Goal: Transaction & Acquisition: Purchase product/service

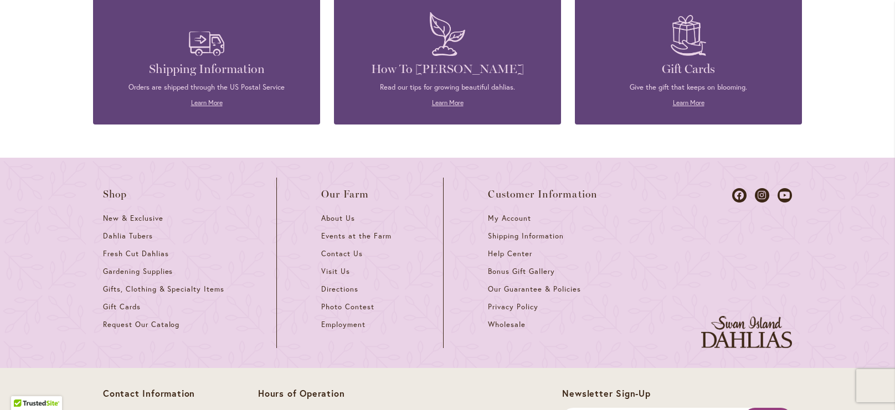
scroll to position [4890, 0]
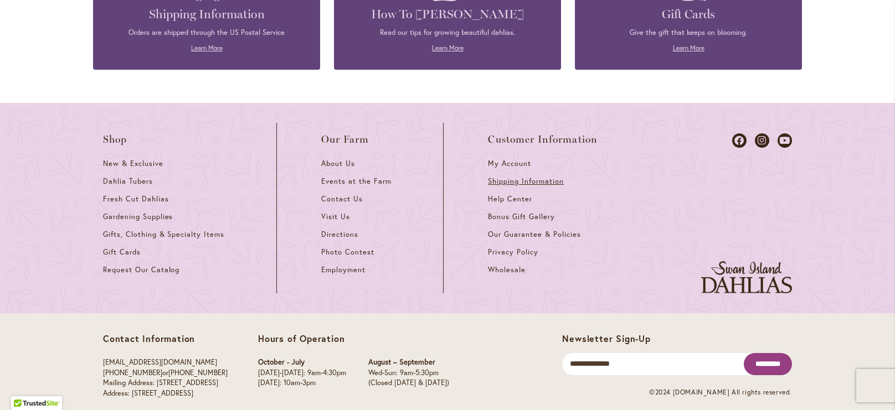
click at [553, 177] on span "Shipping Information" at bounding box center [525, 181] width 75 height 9
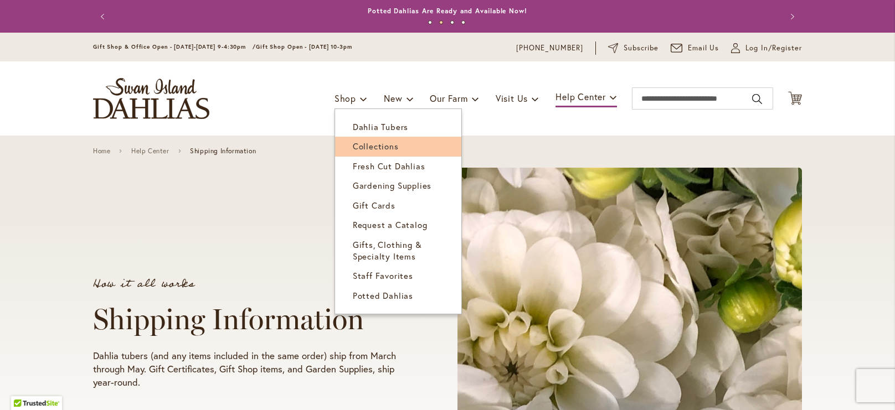
click at [369, 143] on span "Collections" at bounding box center [376, 146] width 46 height 11
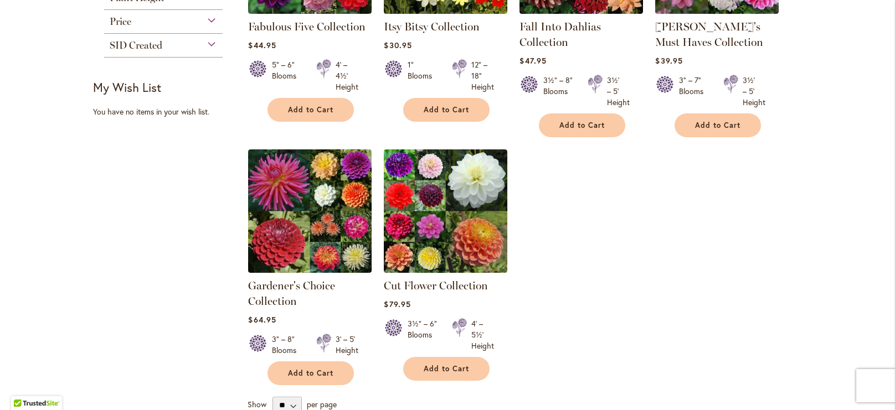
scroll to position [326, 0]
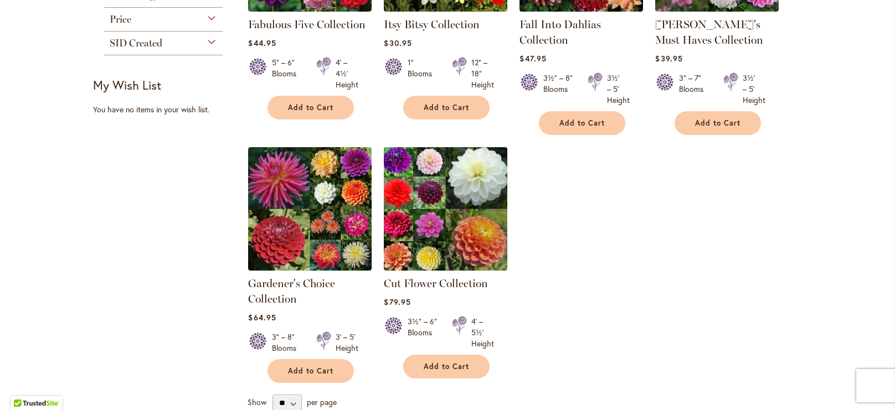
click at [442, 196] on img at bounding box center [446, 209] width 130 height 130
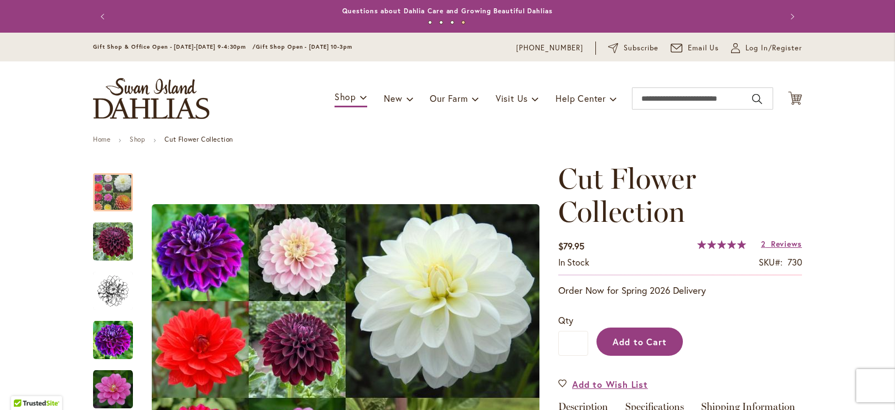
click at [627, 344] on span "Add to Cart" at bounding box center [640, 342] width 55 height 12
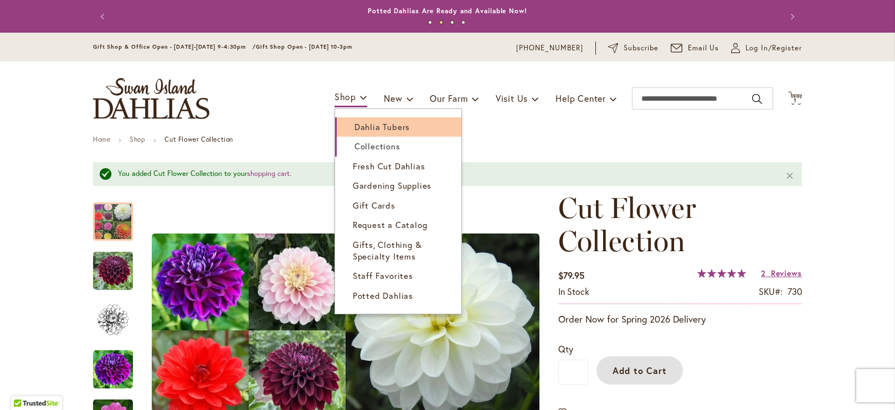
click at [357, 120] on link "Dahlia Tubers" at bounding box center [398, 126] width 126 height 19
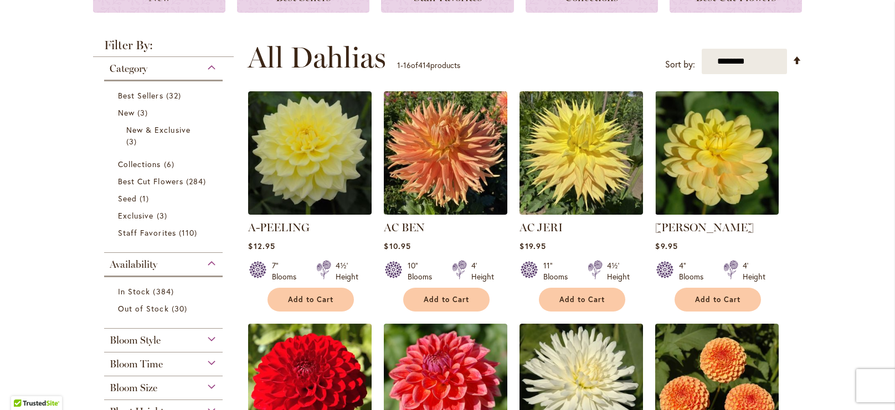
scroll to position [192, 0]
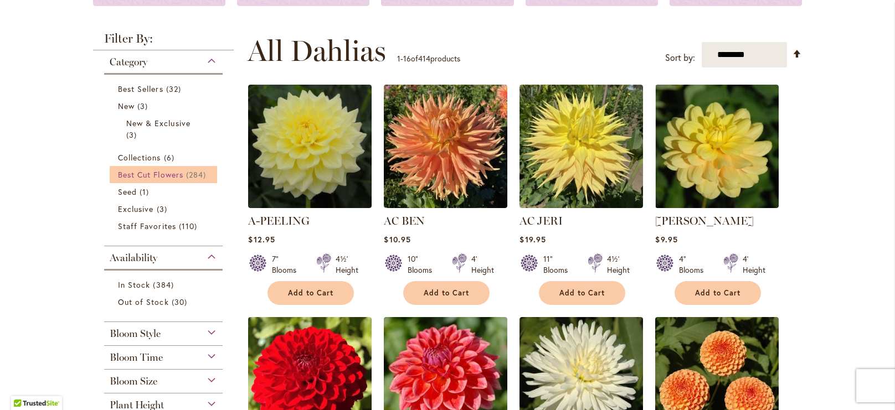
click at [173, 178] on span "Best Cut Flowers" at bounding box center [150, 174] width 65 height 11
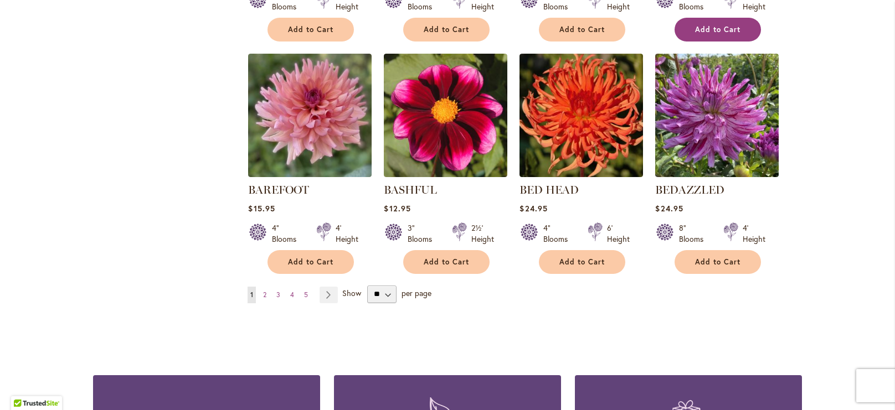
scroll to position [900, 0]
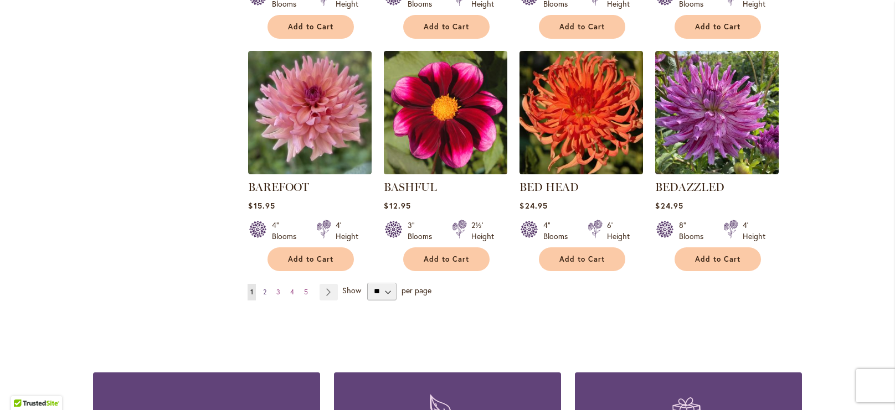
click at [262, 292] on link "Page 2" at bounding box center [264, 292] width 9 height 17
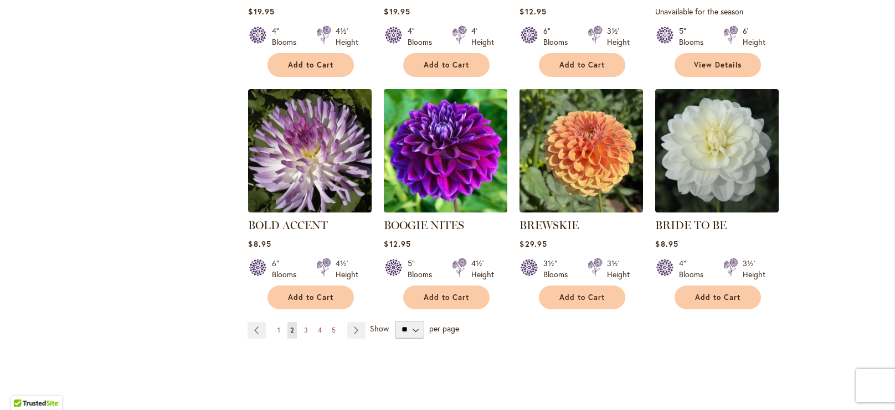
scroll to position [889, 0]
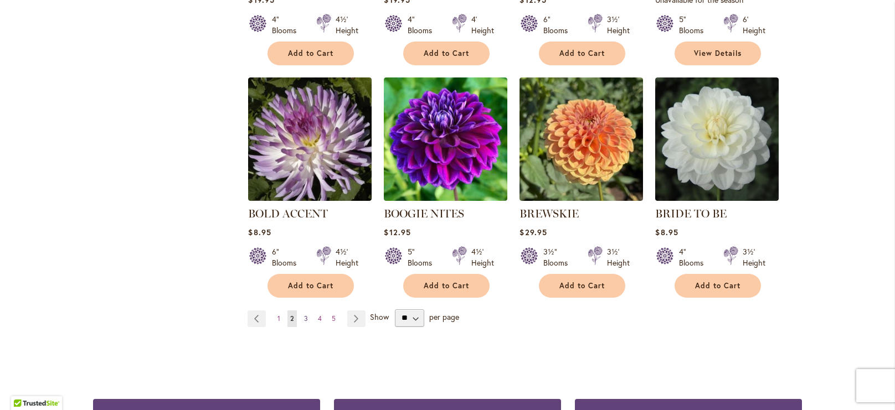
click at [304, 315] on span "3" at bounding box center [306, 319] width 4 height 8
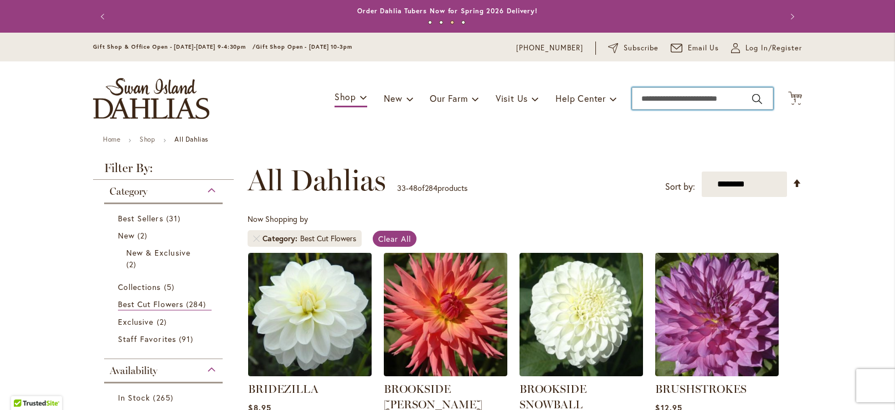
click at [667, 97] on input "Search" at bounding box center [702, 99] width 141 height 22
type input "*******"
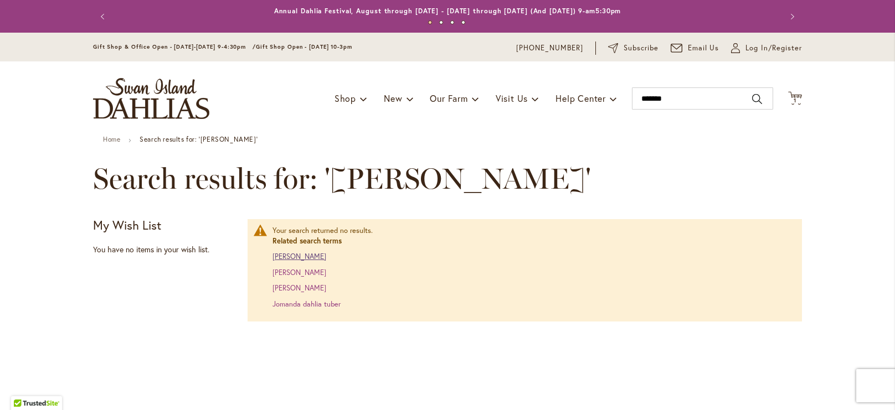
click at [301, 255] on link "Jomanda dahlia" at bounding box center [300, 256] width 54 height 9
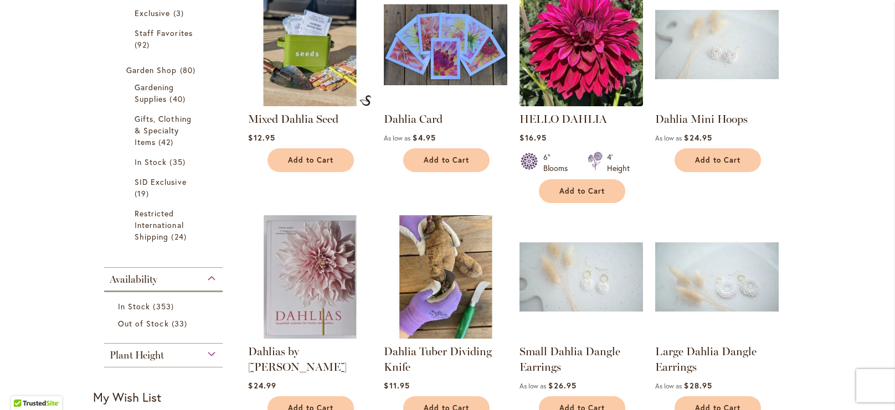
scroll to position [364, 0]
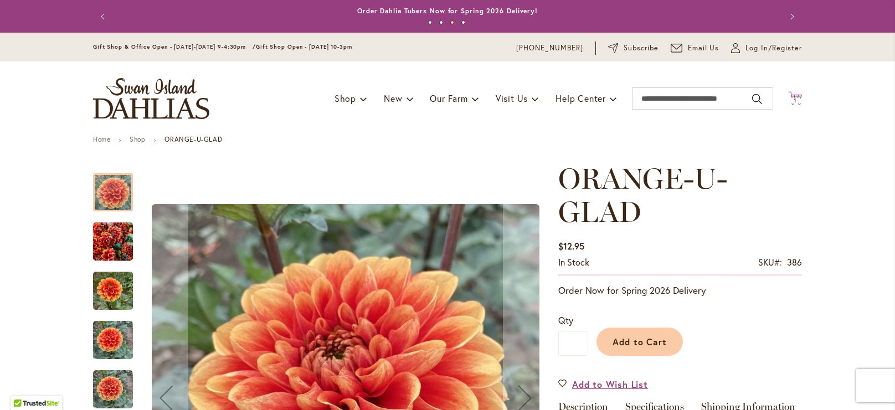
click at [794, 97] on span "1" at bounding box center [795, 100] width 3 height 7
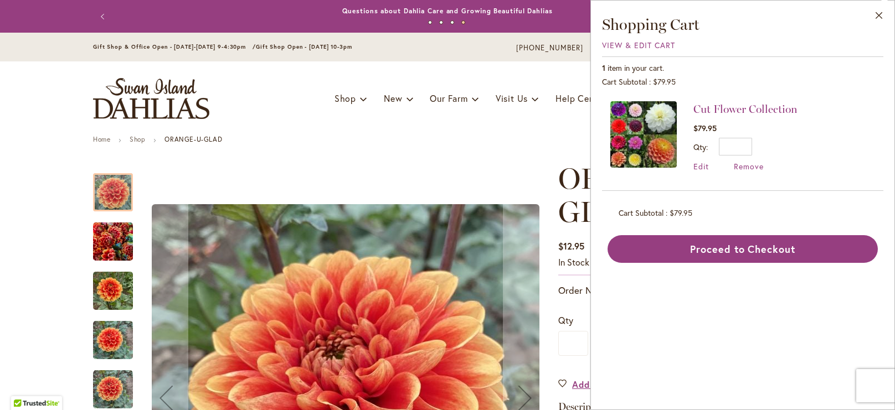
click at [645, 135] on img at bounding box center [643, 134] width 66 height 66
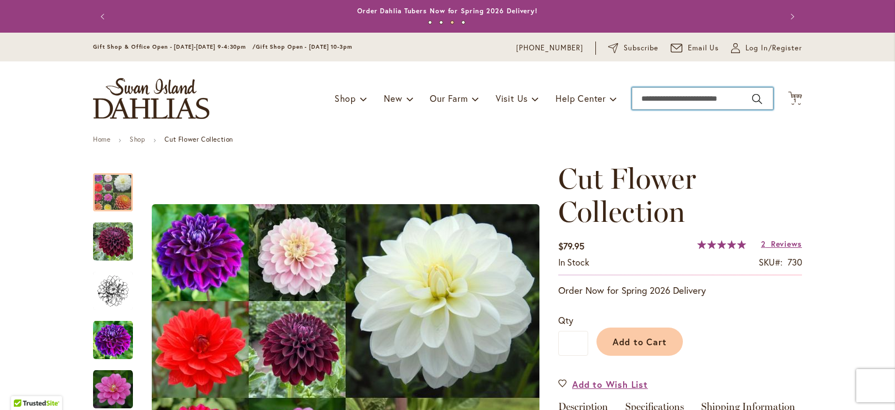
click at [691, 99] on input "Search" at bounding box center [702, 99] width 141 height 22
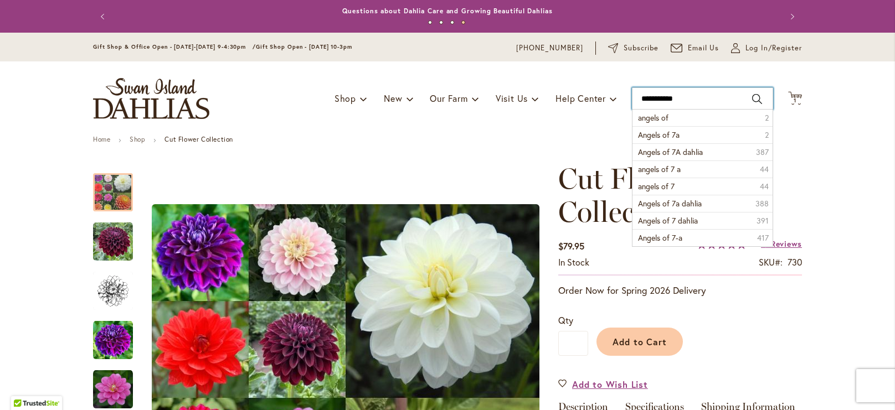
type input "**********"
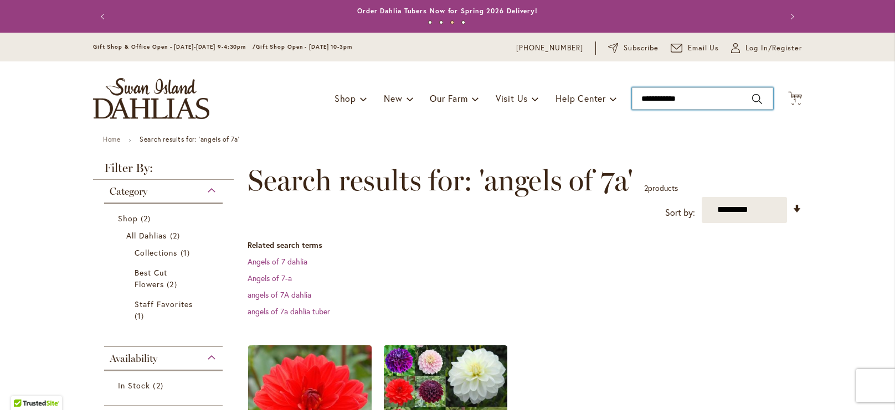
click at [676, 89] on input "**********" at bounding box center [702, 99] width 141 height 22
click at [675, 91] on input "**********" at bounding box center [702, 99] width 141 height 22
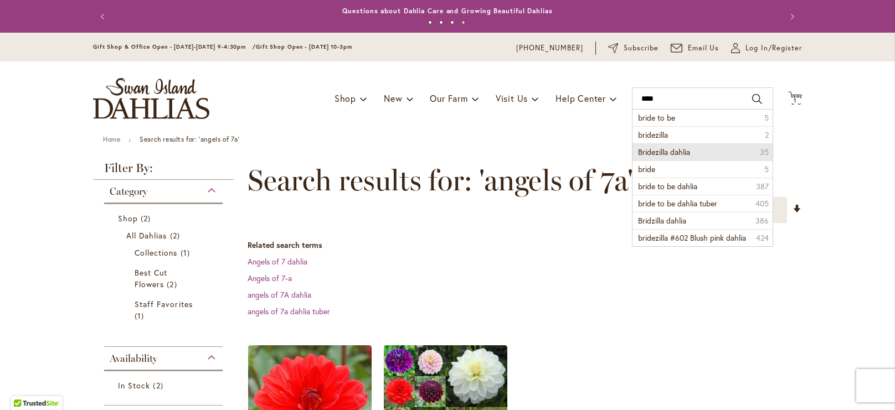
click at [655, 152] on span "Bridezilla dahlia" at bounding box center [664, 152] width 52 height 11
type input "**********"
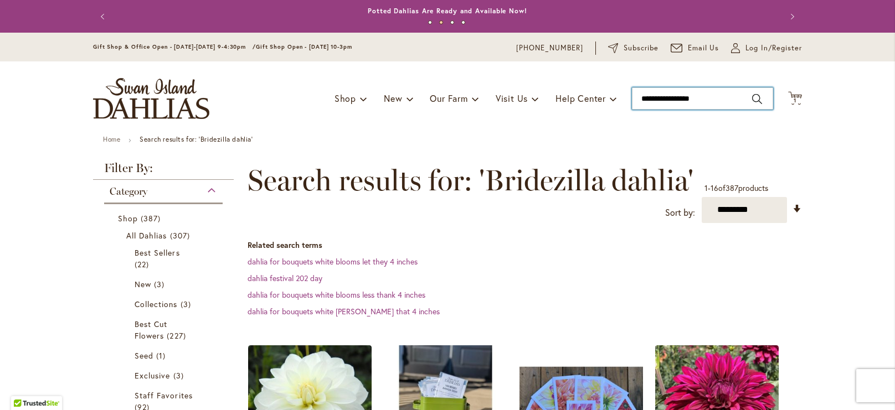
click at [685, 101] on input "**********" at bounding box center [702, 99] width 141 height 22
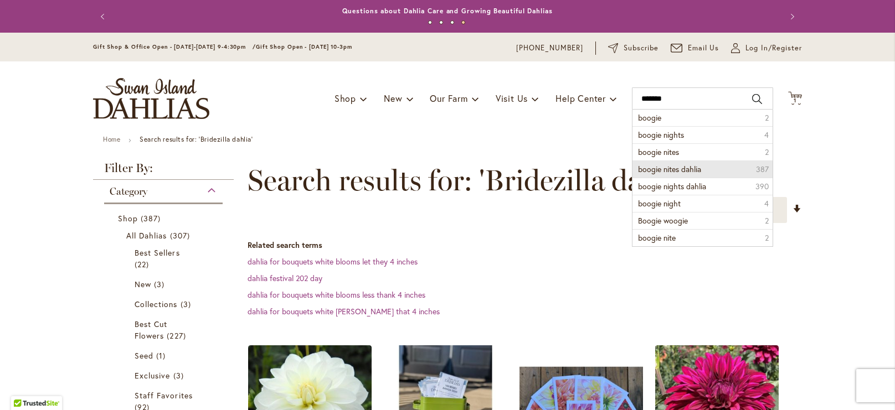
click at [668, 166] on span "boogie nites dahlia" at bounding box center [669, 169] width 63 height 11
type input "**********"
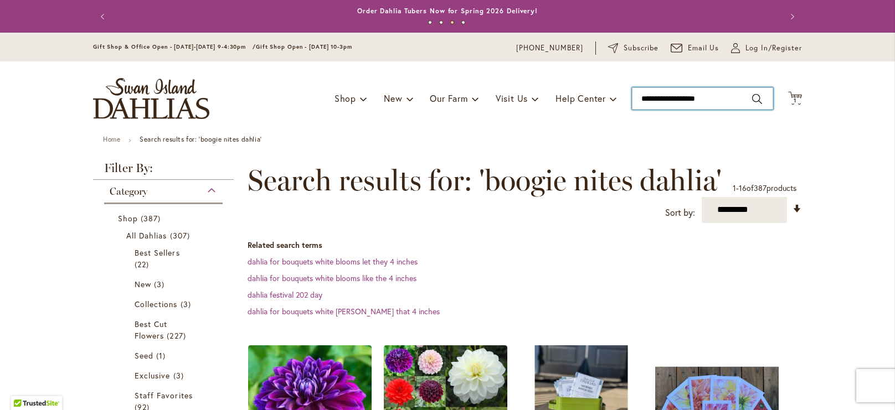
click at [692, 106] on input "**********" at bounding box center [702, 99] width 141 height 22
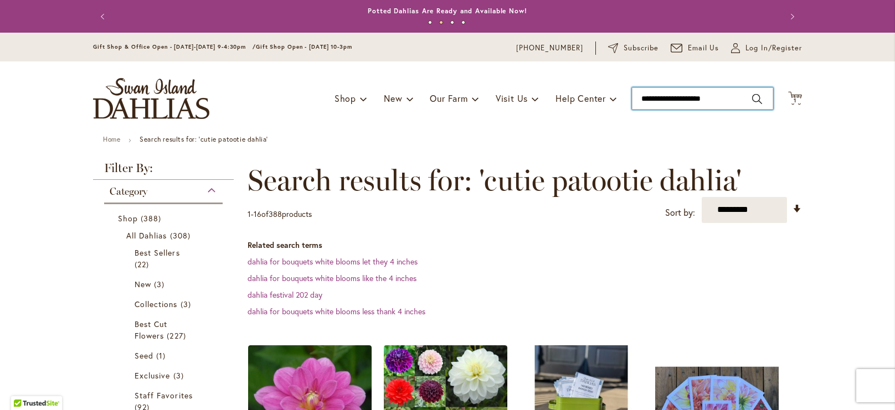
click at [674, 105] on input "**********" at bounding box center [702, 99] width 141 height 22
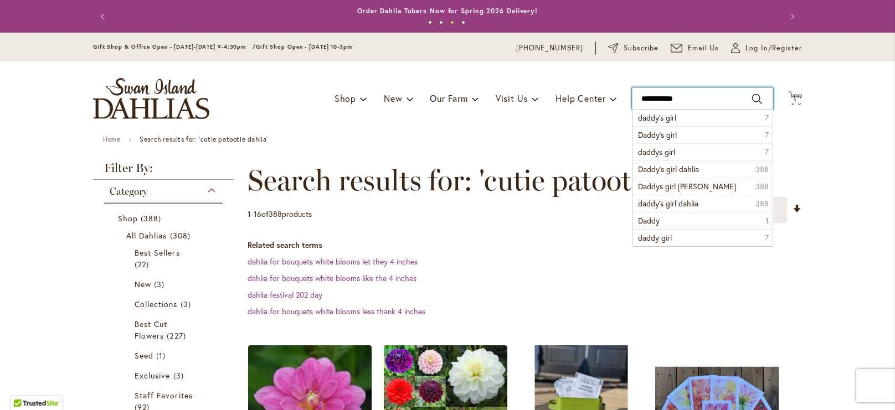
type input "**********"
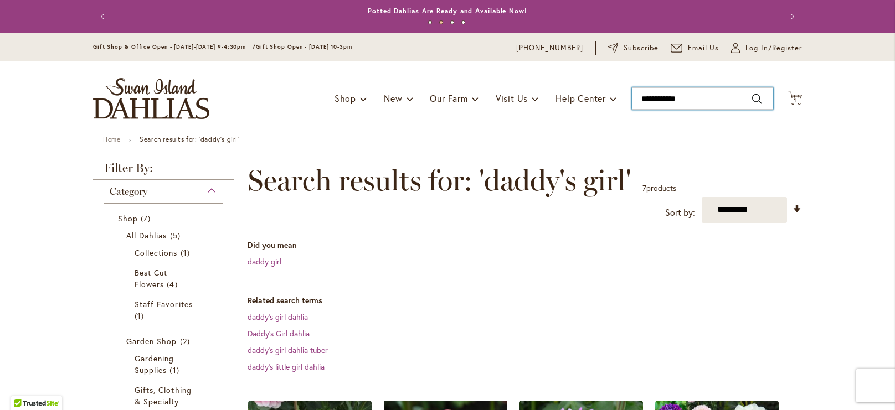
click at [655, 100] on input "**********" at bounding box center [702, 99] width 141 height 22
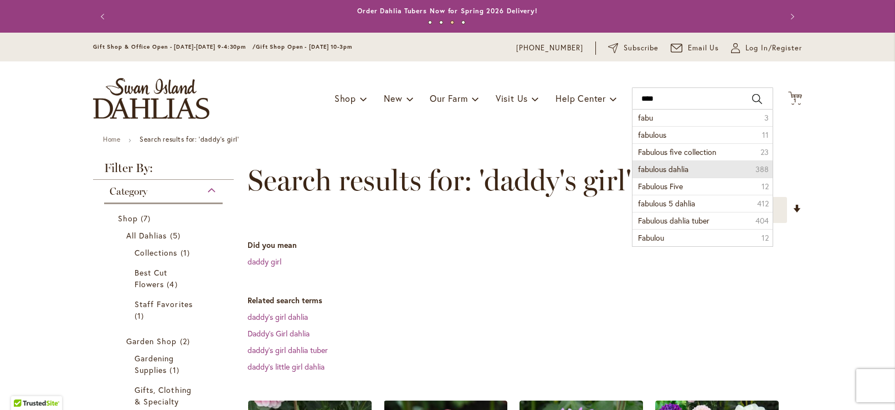
click at [659, 167] on span "fabulous dahlia" at bounding box center [663, 169] width 50 height 11
type input "**********"
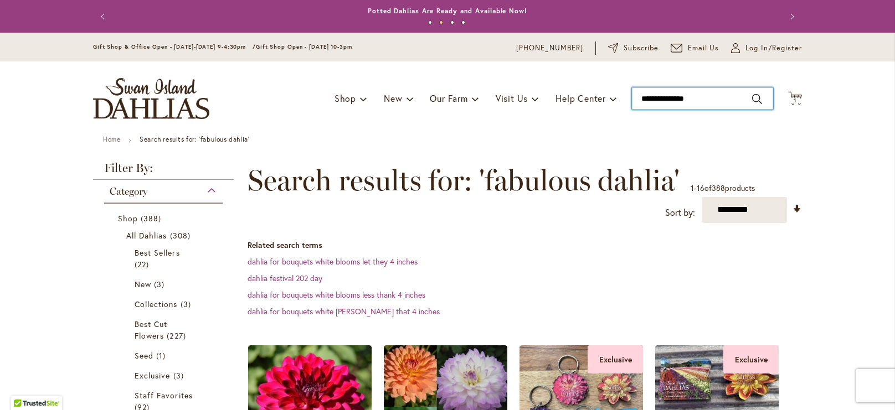
click at [658, 100] on input "**********" at bounding box center [702, 99] width 141 height 22
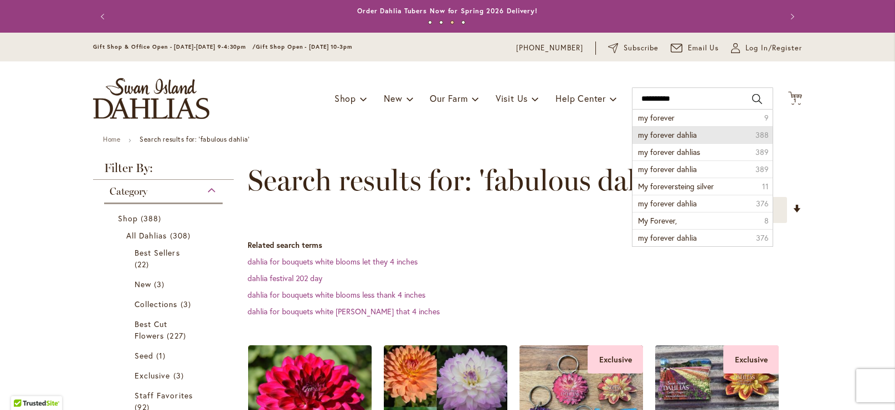
click at [662, 132] on span "my forever dahlia" at bounding box center [667, 135] width 59 height 11
type input "**********"
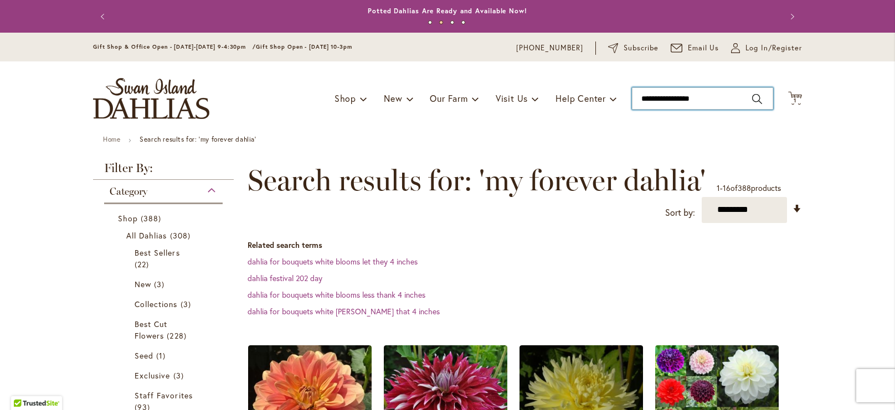
click at [662, 96] on input "**********" at bounding box center [702, 99] width 141 height 22
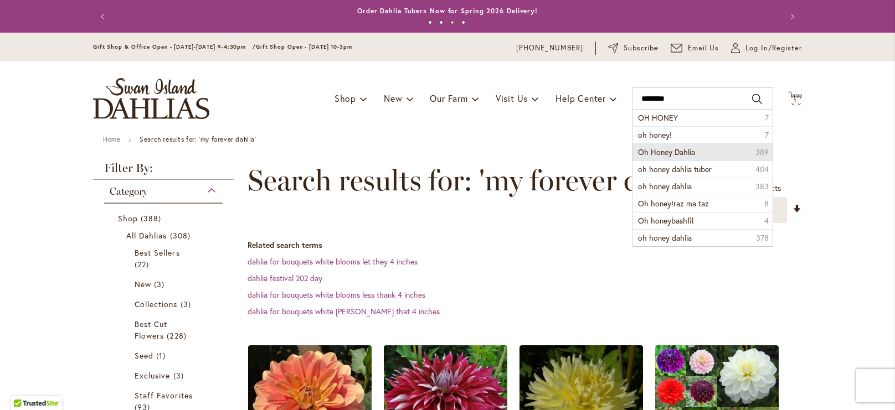
click at [664, 151] on span "Oh Honey Dahlia" at bounding box center [666, 152] width 57 height 11
type input "**********"
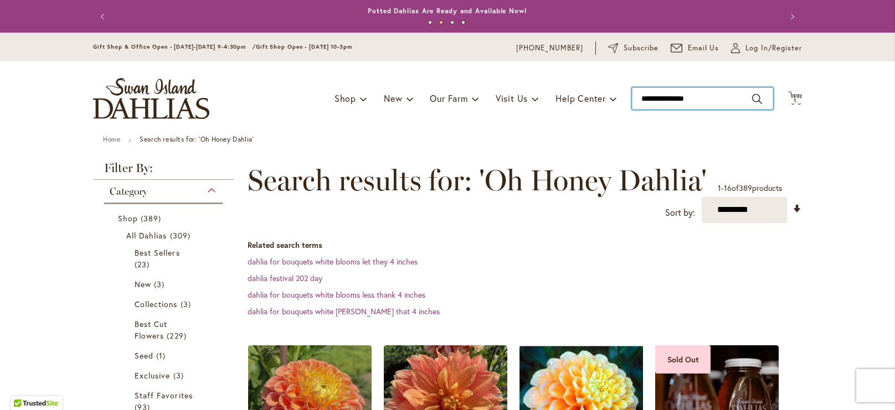
click at [704, 101] on input "**********" at bounding box center [702, 99] width 141 height 22
type input "*"
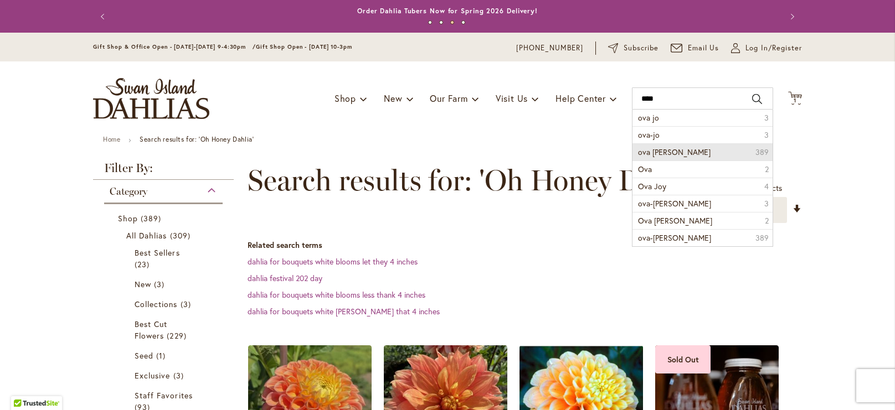
click at [708, 150] on li "ova jo dahlia 389" at bounding box center [703, 151] width 140 height 17
type input "**********"
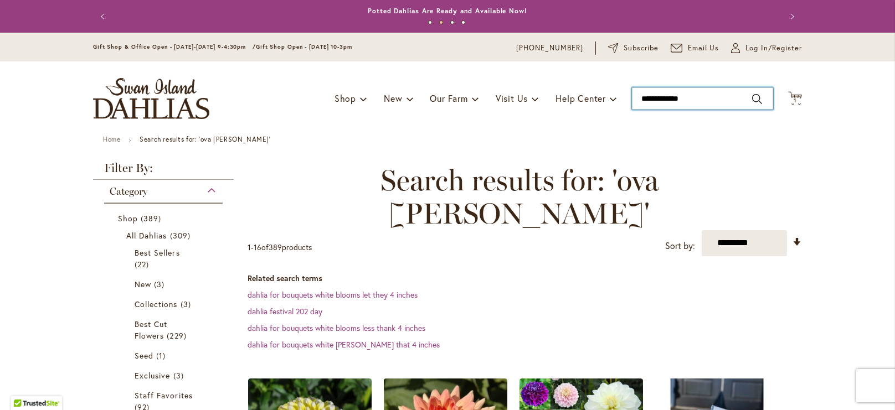
click at [670, 102] on input "**********" at bounding box center [702, 99] width 141 height 22
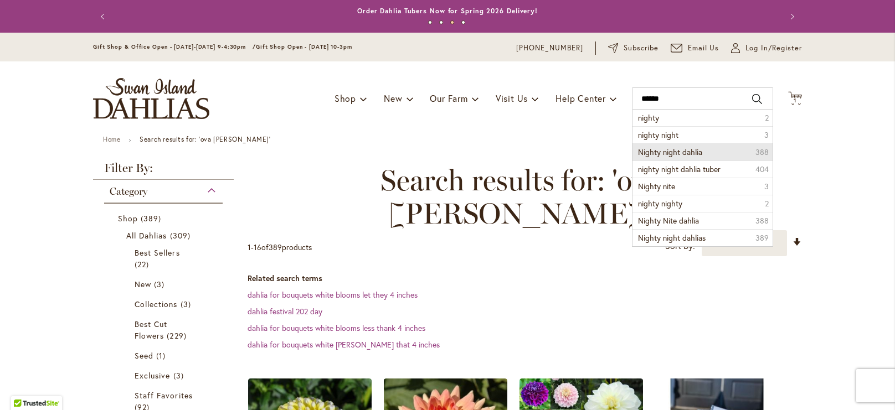
click at [677, 145] on li "Nighty night dahlia 388" at bounding box center [703, 151] width 140 height 17
type input "**********"
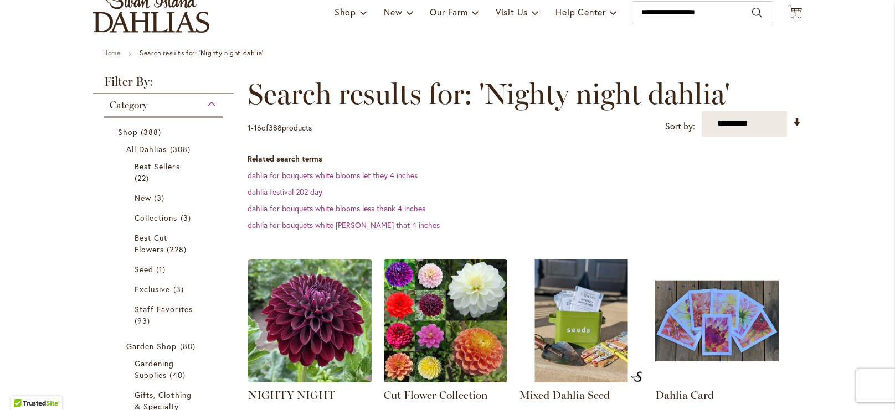
scroll to position [85, 0]
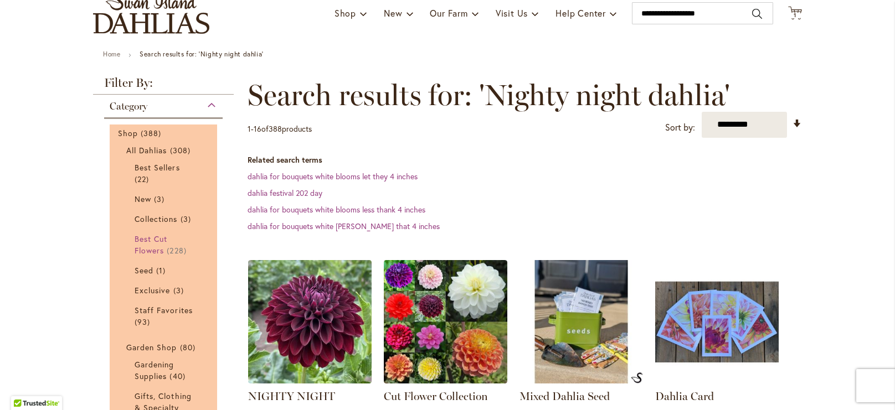
click at [161, 234] on span "Best Cut Flowers" at bounding box center [151, 245] width 33 height 22
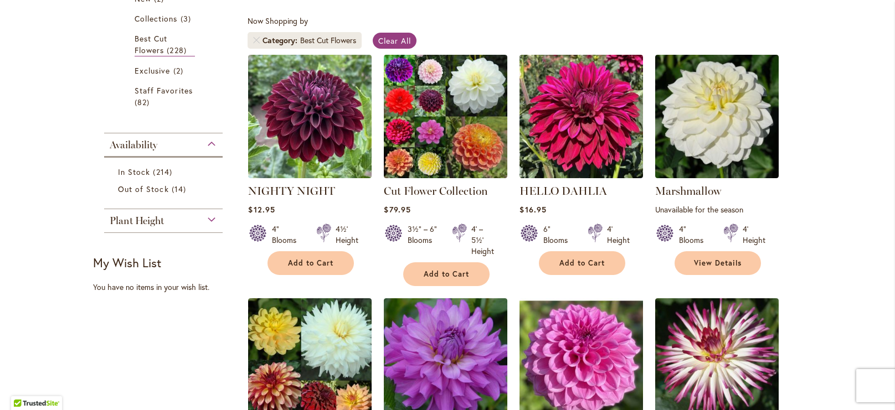
scroll to position [332, 0]
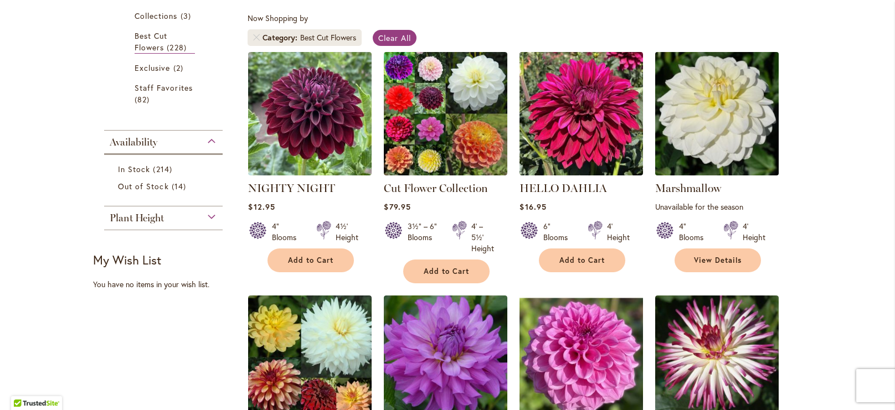
click at [746, 153] on img at bounding box center [718, 114] width 130 height 130
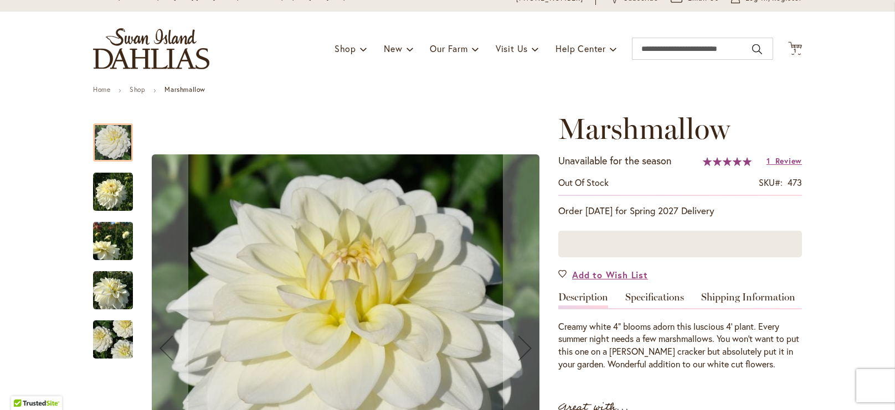
scroll to position [92, 0]
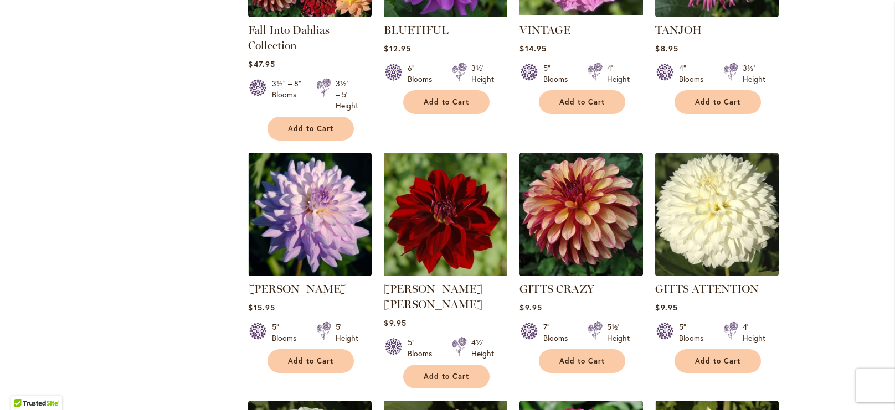
scroll to position [786, 0]
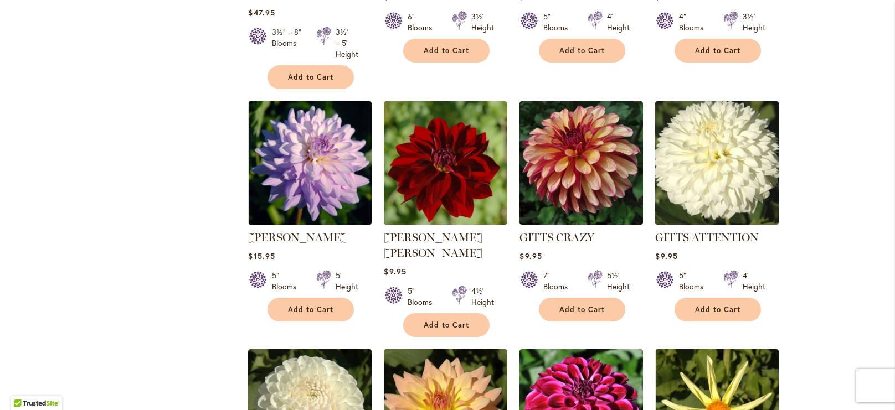
click at [746, 184] on img at bounding box center [718, 163] width 130 height 130
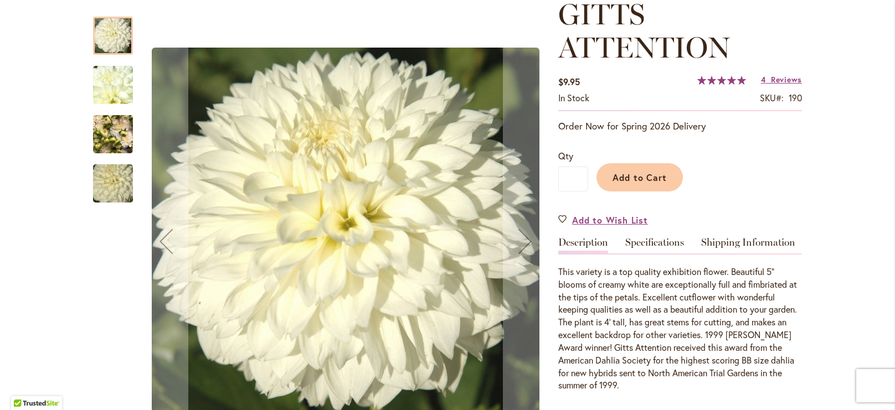
scroll to position [195, 0]
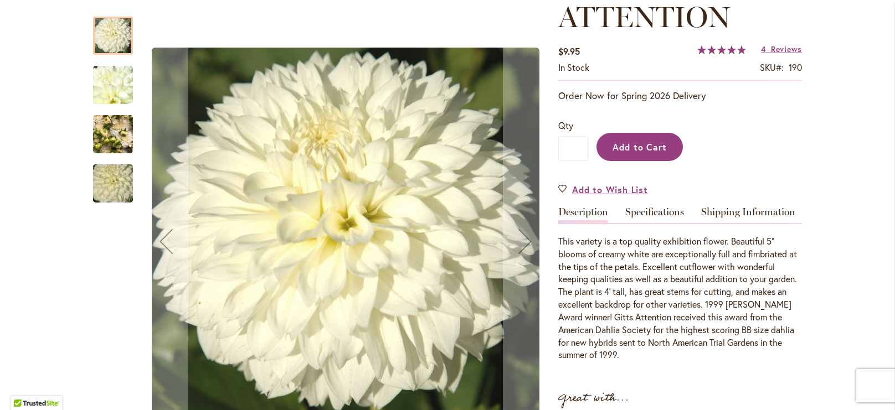
click at [672, 148] on button "Add to Cart" at bounding box center [640, 147] width 86 height 28
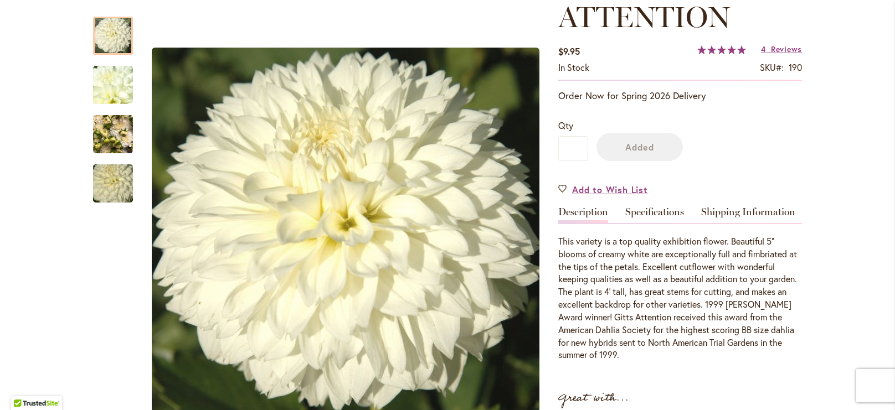
scroll to position [224, 0]
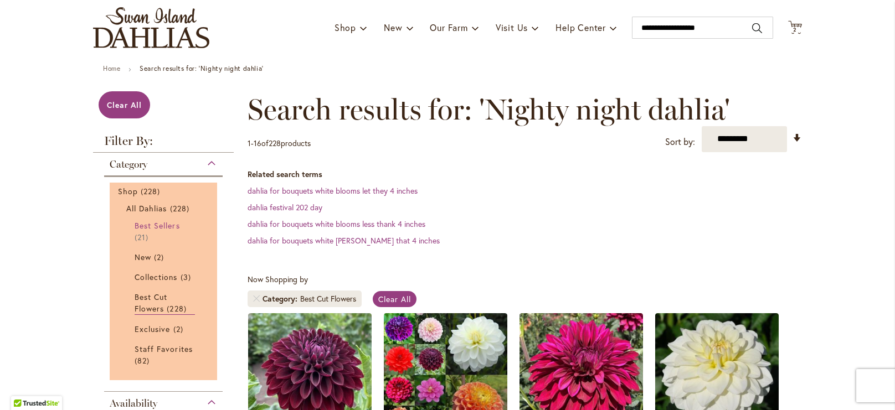
scroll to position [83, 0]
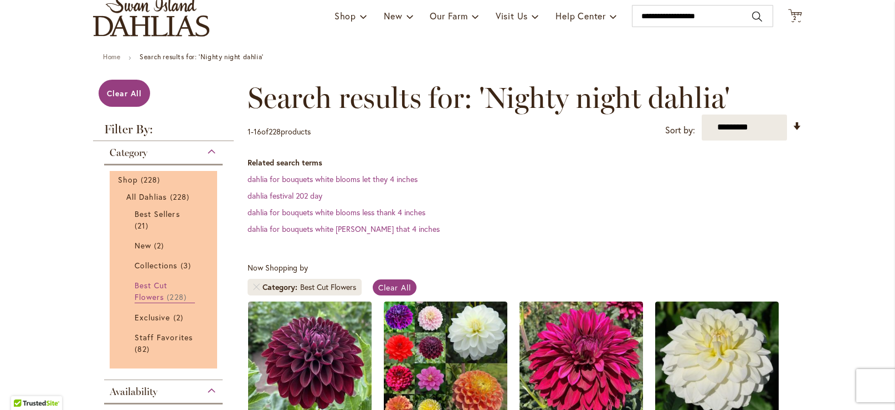
click at [176, 291] on span "228 items" at bounding box center [178, 297] width 22 height 12
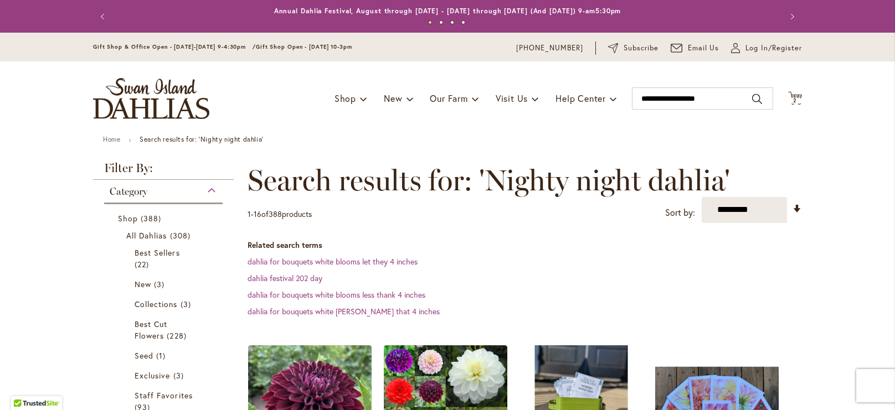
click at [181, 109] on img "store logo" at bounding box center [151, 98] width 116 height 41
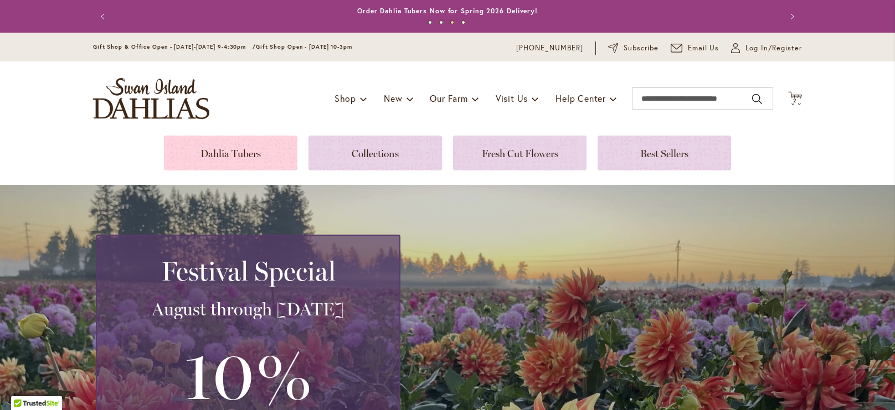
click at [255, 145] on link at bounding box center [230, 153] width 133 height 35
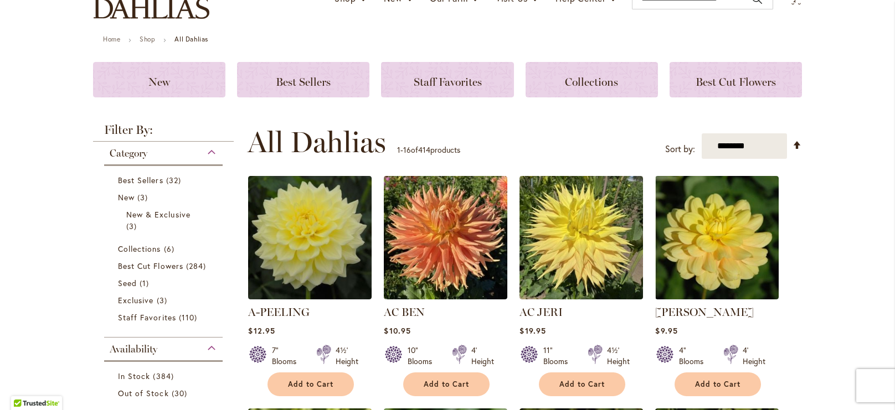
scroll to position [102, 0]
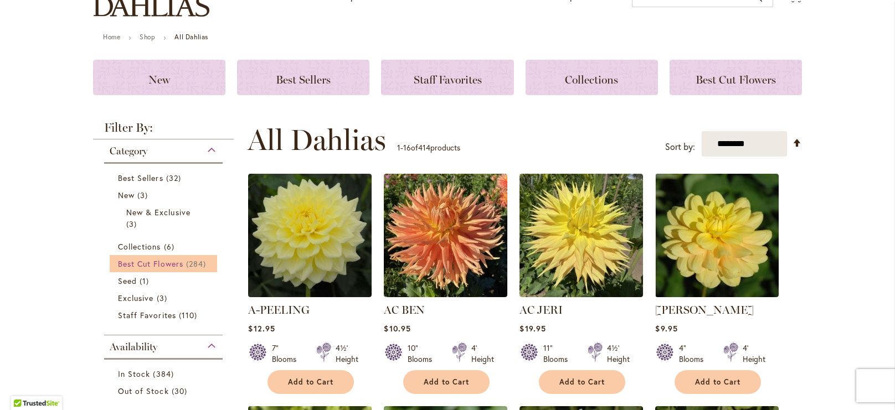
click at [148, 266] on span "Best Cut Flowers" at bounding box center [150, 264] width 65 height 11
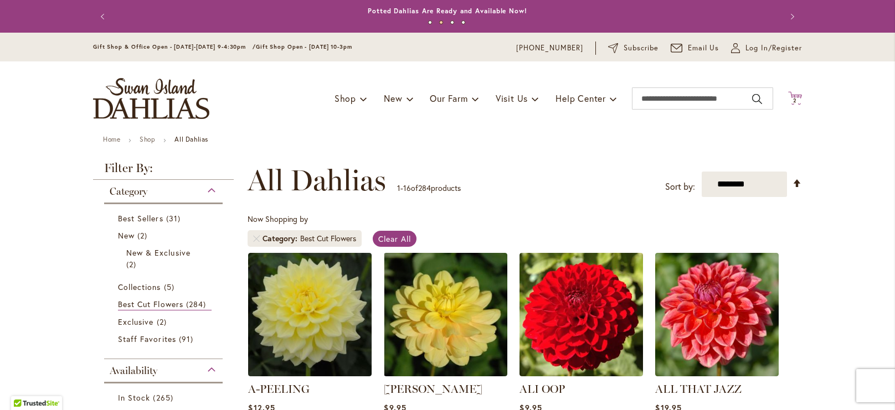
click at [800, 97] on icon "Cart .cls-1 { fill: #231f20; }" at bounding box center [795, 98] width 14 height 14
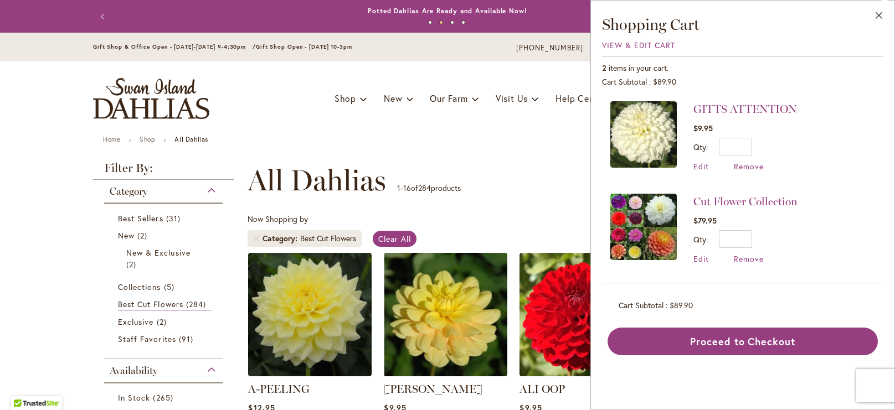
click at [55, 108] on header "Skip to Content Gift Shop & Office Open - [DATE]-[DATE] 9-4:30pm / Gift Shop Op…" at bounding box center [447, 84] width 895 height 103
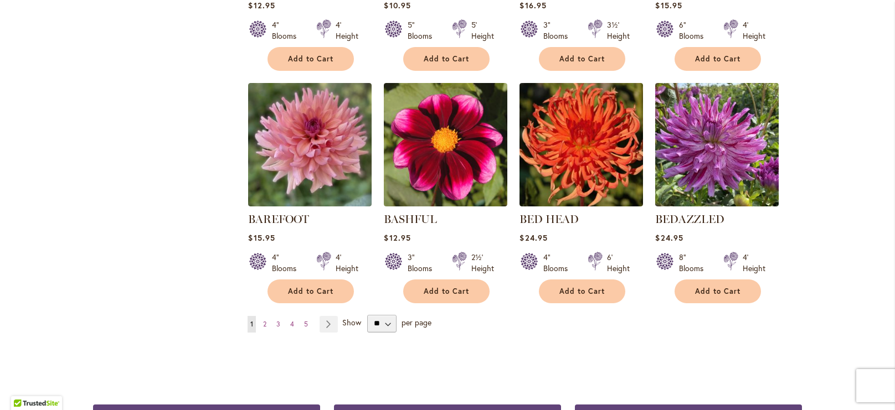
scroll to position [868, 0]
click at [264, 326] on span "2" at bounding box center [264, 324] width 3 height 8
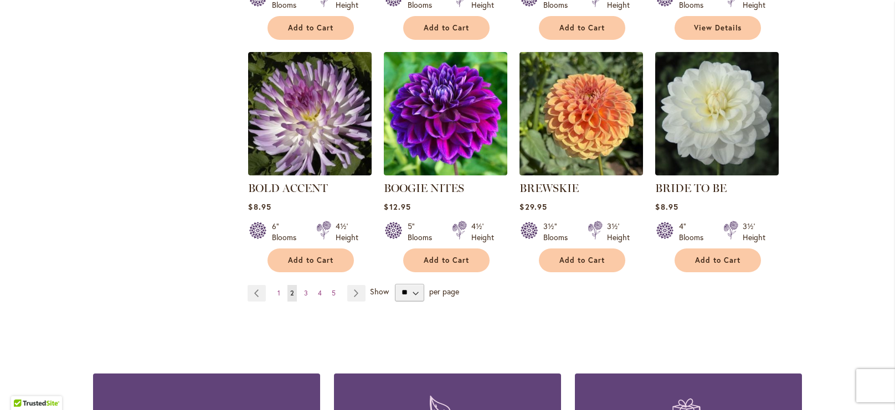
scroll to position [911, 0]
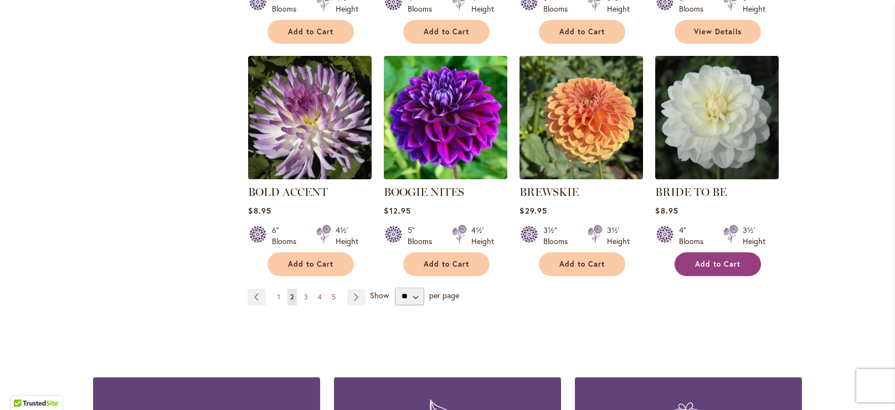
click at [743, 253] on button "Add to Cart" at bounding box center [718, 265] width 86 height 24
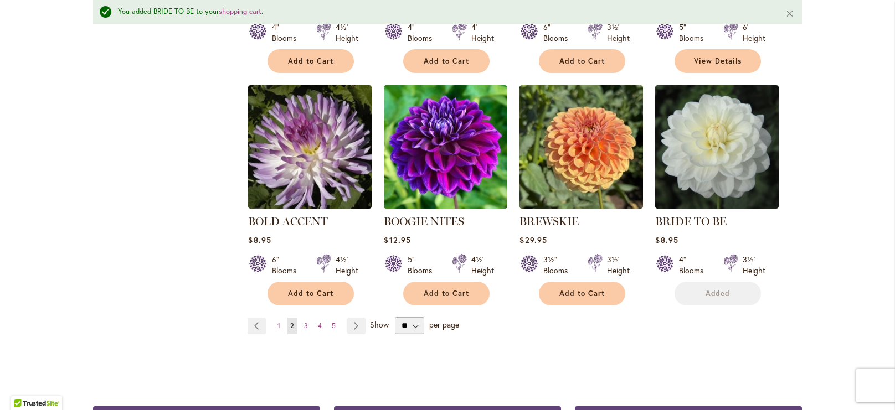
scroll to position [940, 0]
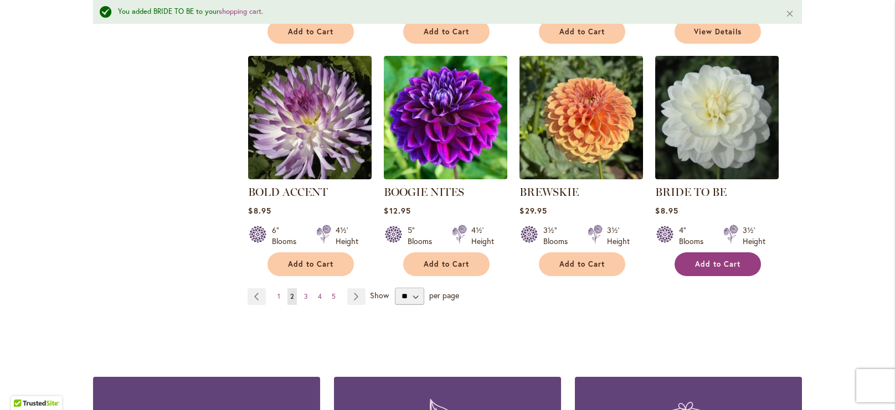
click at [736, 260] on span "Add to Cart" at bounding box center [717, 264] width 45 height 9
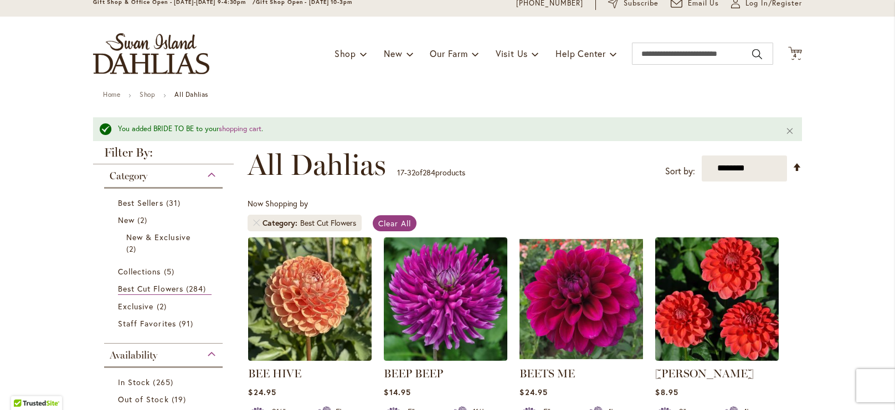
scroll to position [0, 0]
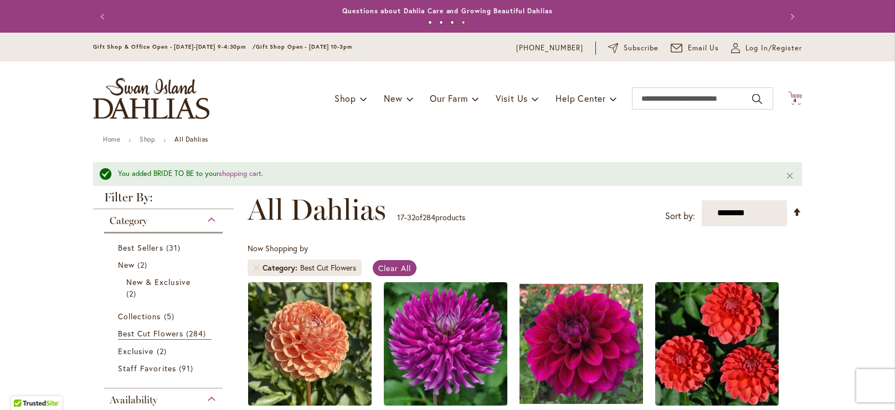
click at [801, 98] on icon "Cart .cls-1 { fill: #231f20; }" at bounding box center [795, 98] width 14 height 14
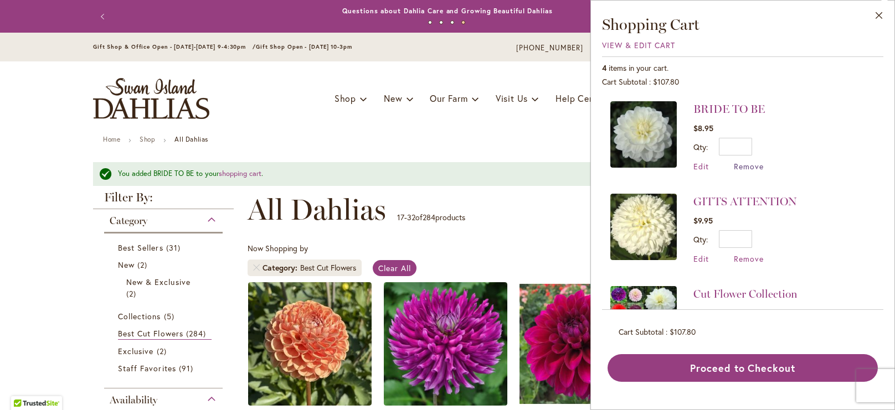
click at [749, 169] on span "Remove" at bounding box center [749, 166] width 30 height 11
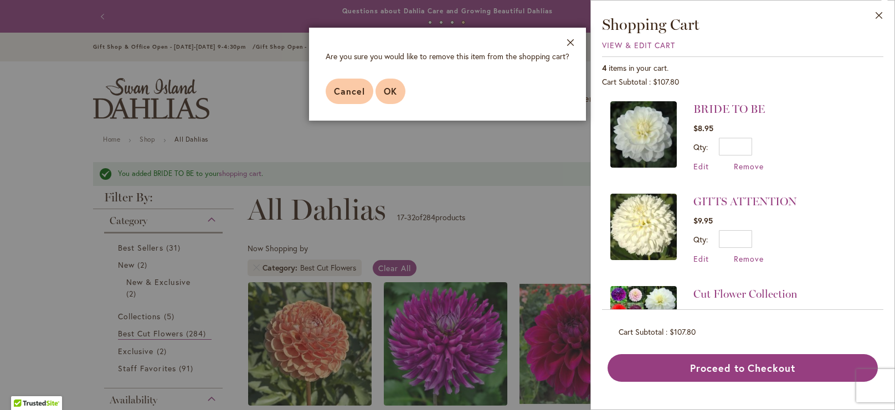
click at [399, 87] on button "OK" at bounding box center [391, 91] width 30 height 25
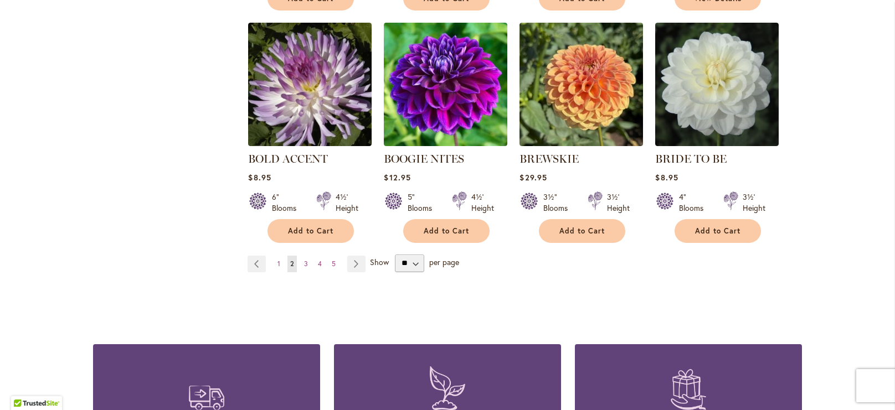
scroll to position [944, 0]
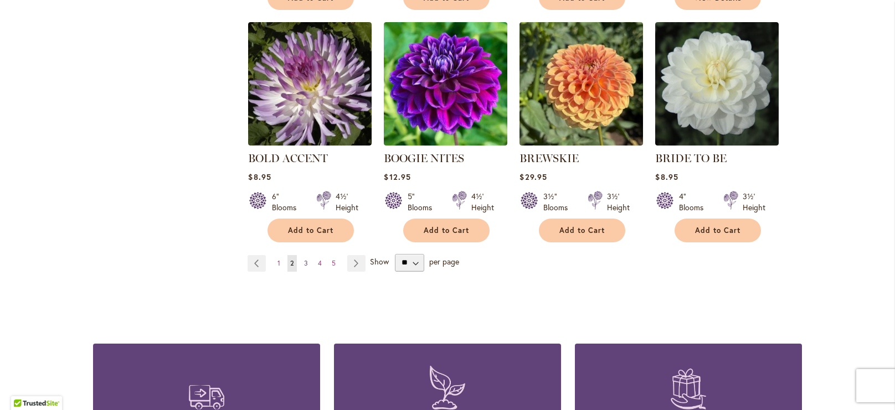
click at [305, 259] on span "3" at bounding box center [306, 263] width 4 height 8
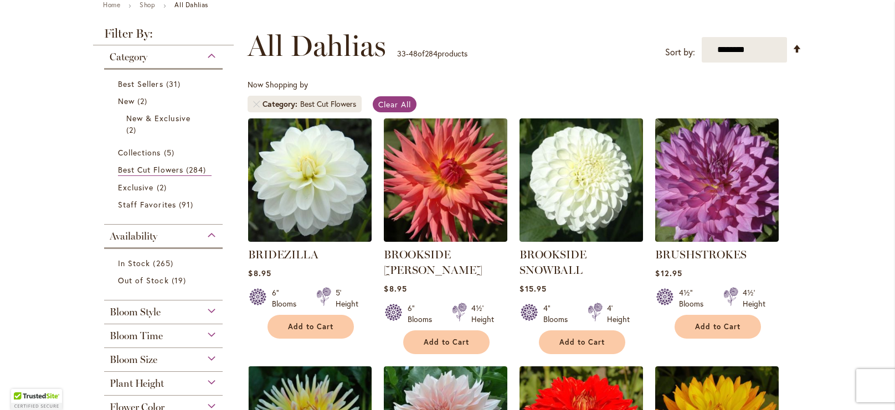
scroll to position [135, 0]
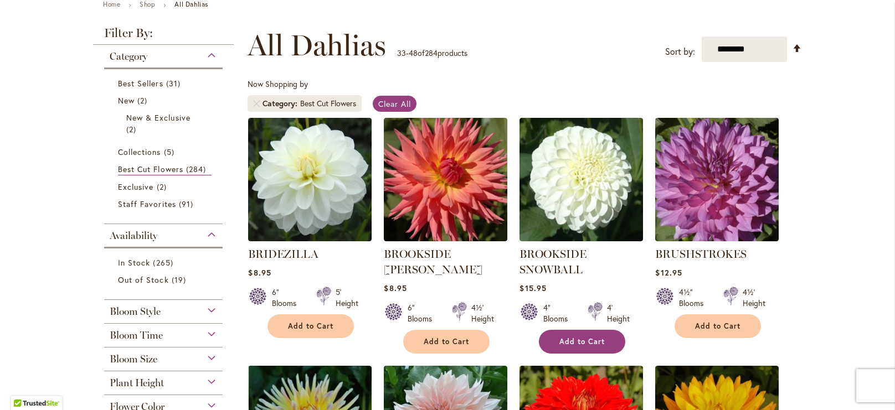
click at [586, 335] on button "Add to Cart" at bounding box center [582, 342] width 86 height 24
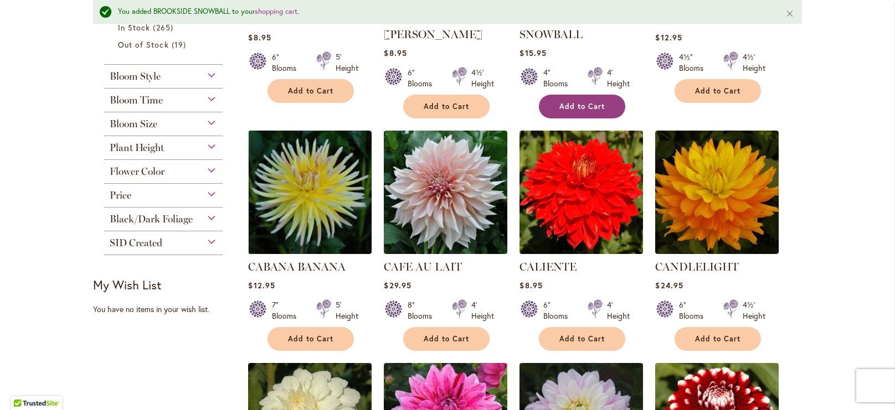
scroll to position [420, 0]
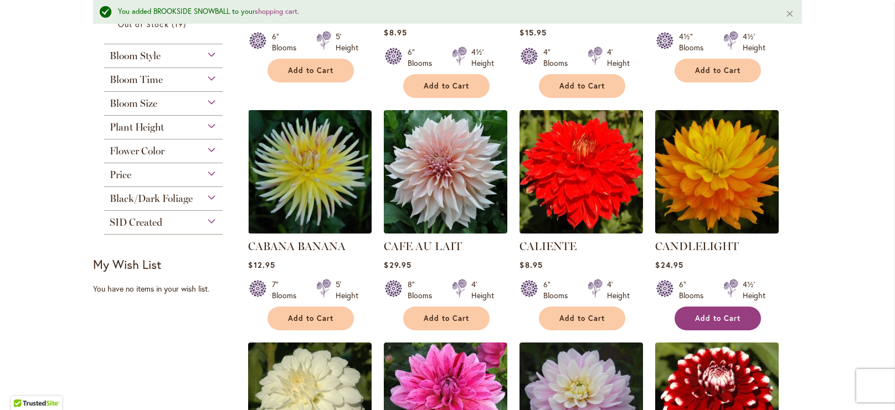
click at [746, 315] on button "Add to Cart" at bounding box center [718, 319] width 86 height 24
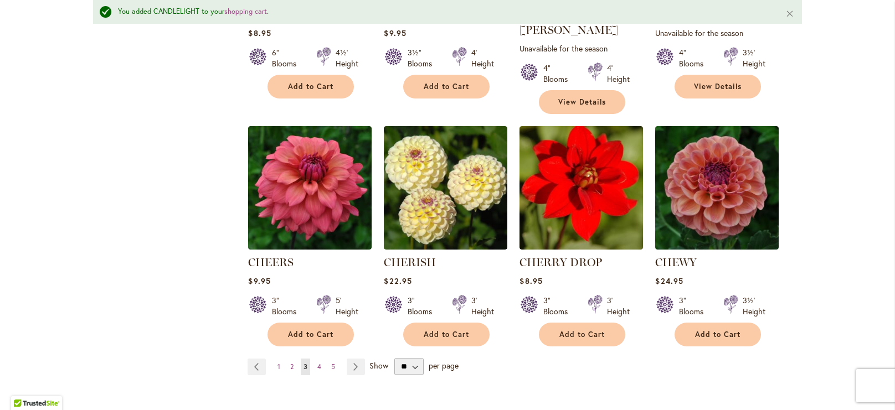
scroll to position [929, 0]
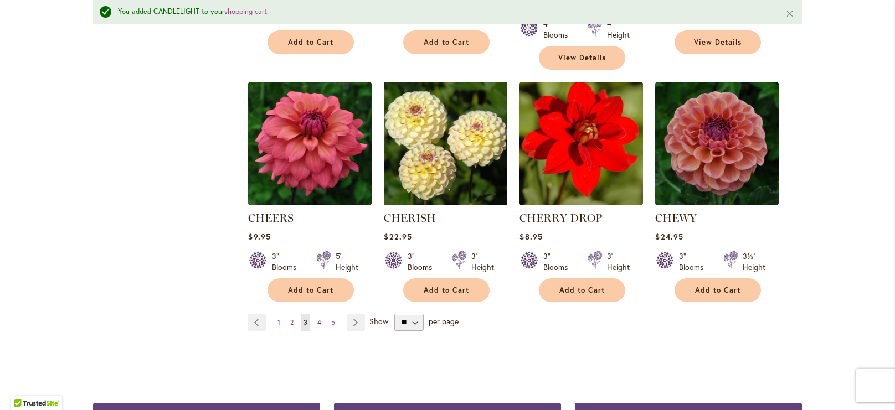
click at [317, 315] on link "Page 4" at bounding box center [319, 323] width 9 height 17
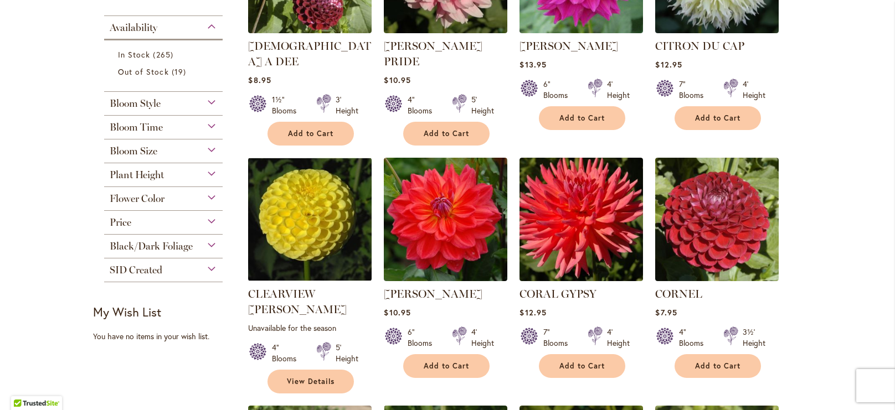
scroll to position [422, 0]
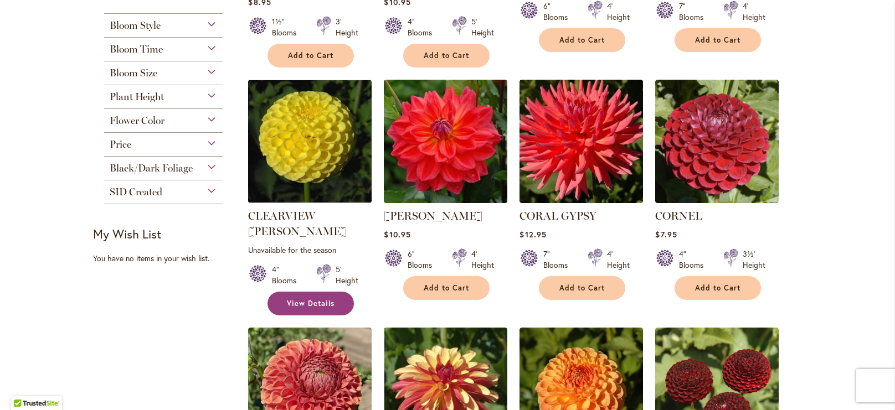
click at [340, 292] on link "View Details" at bounding box center [311, 304] width 86 height 24
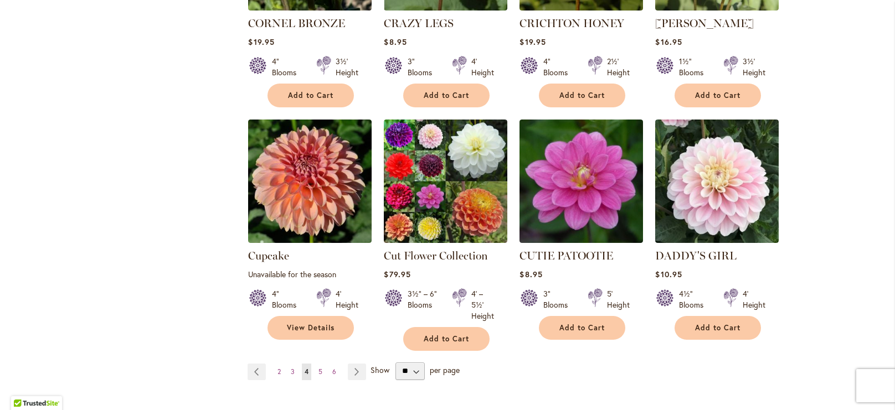
scroll to position [869, 0]
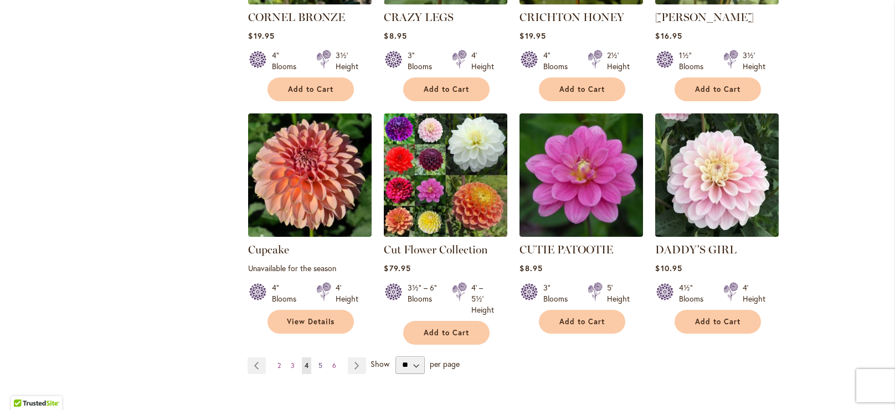
click at [321, 362] on span "5" at bounding box center [321, 366] width 4 height 8
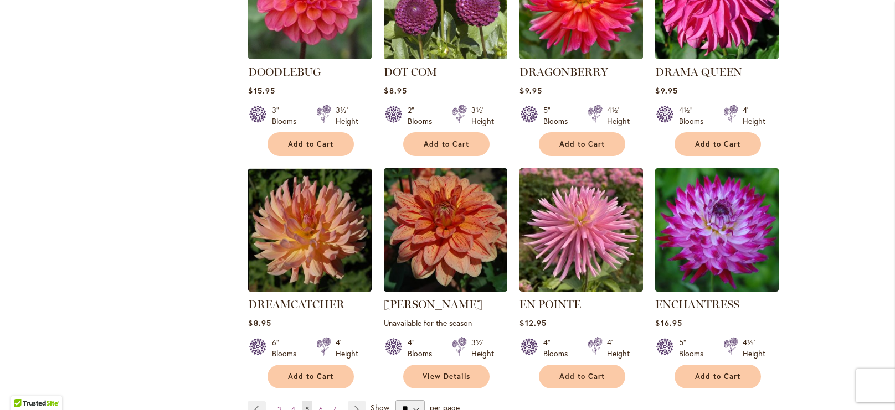
scroll to position [872, 0]
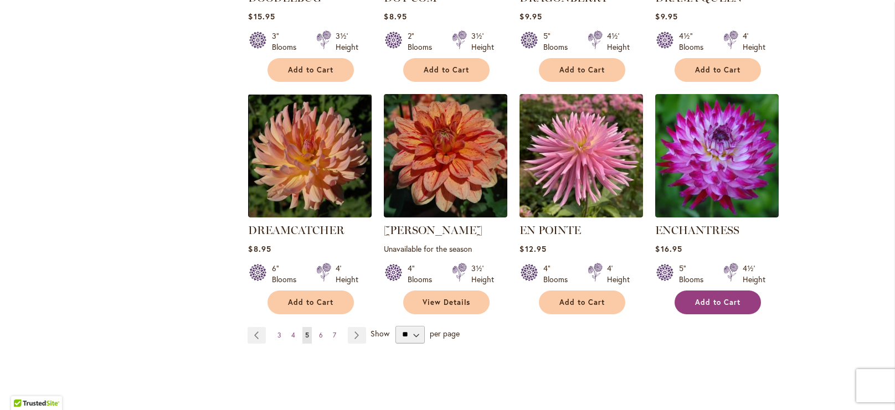
click at [741, 291] on button "Add to Cart" at bounding box center [718, 303] width 86 height 24
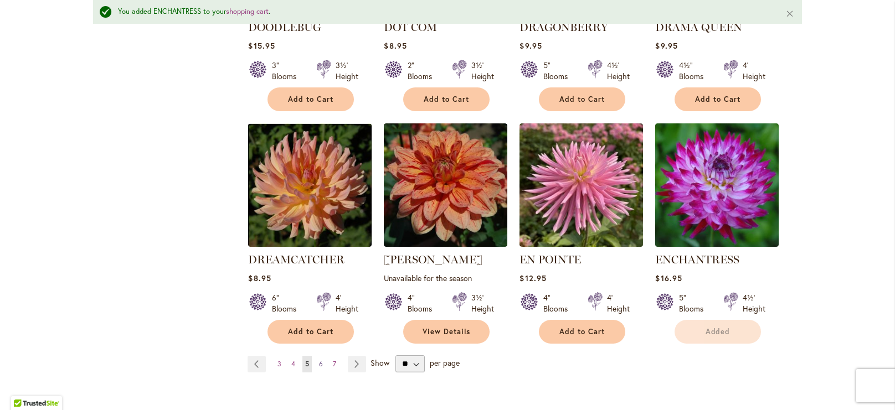
scroll to position [902, 0]
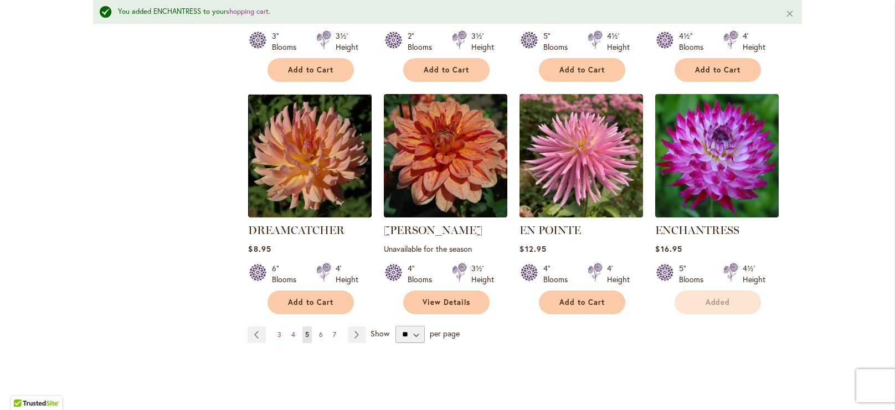
click at [317, 327] on link "Page 6" at bounding box center [320, 335] width 9 height 17
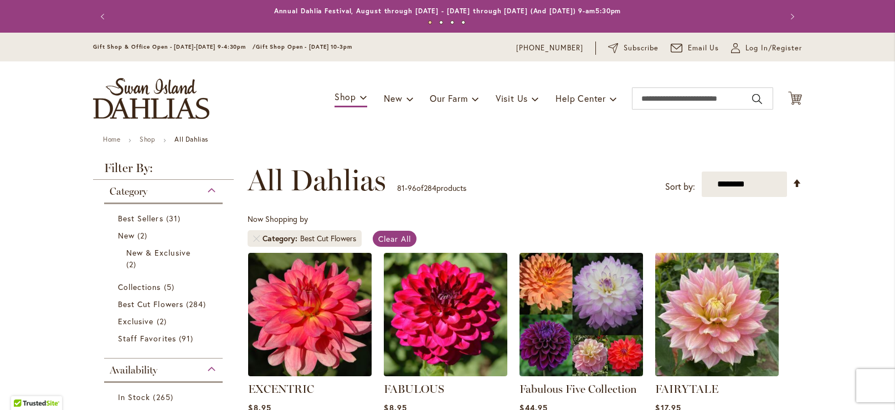
scroll to position [164, 0]
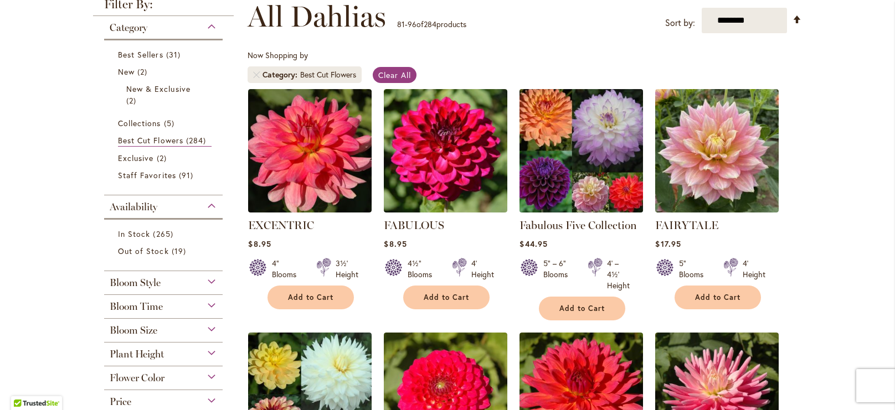
click at [600, 168] on img at bounding box center [582, 151] width 130 height 130
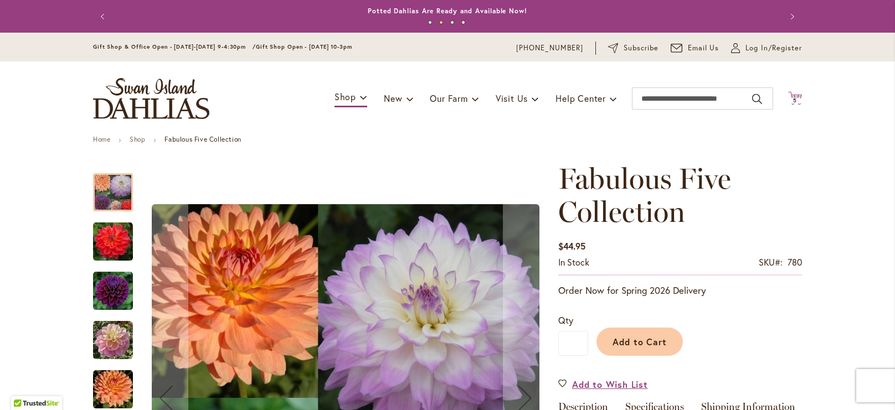
click at [796, 99] on span "5" at bounding box center [795, 100] width 4 height 7
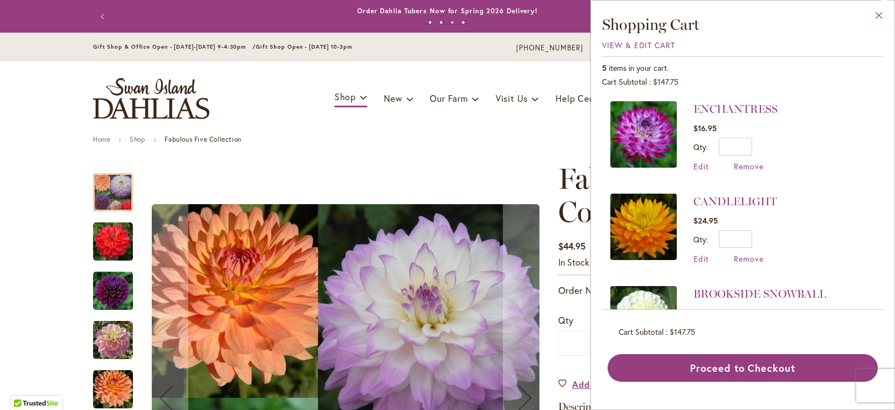
click at [885, 17] on button "Close" at bounding box center [879, 18] width 30 height 35
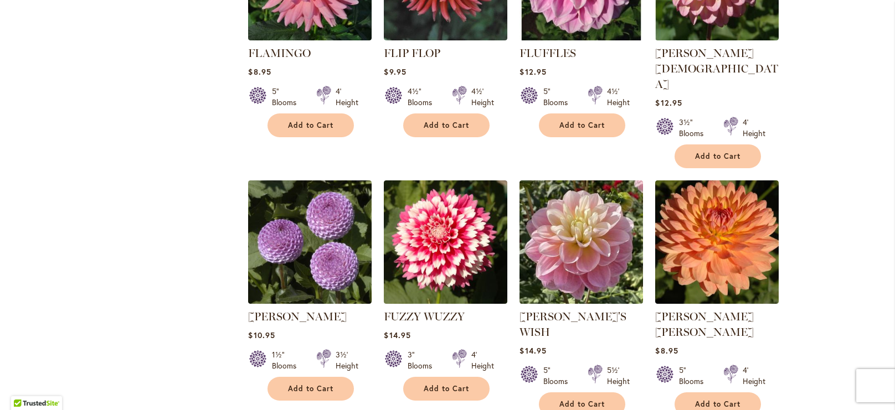
scroll to position [847, 0]
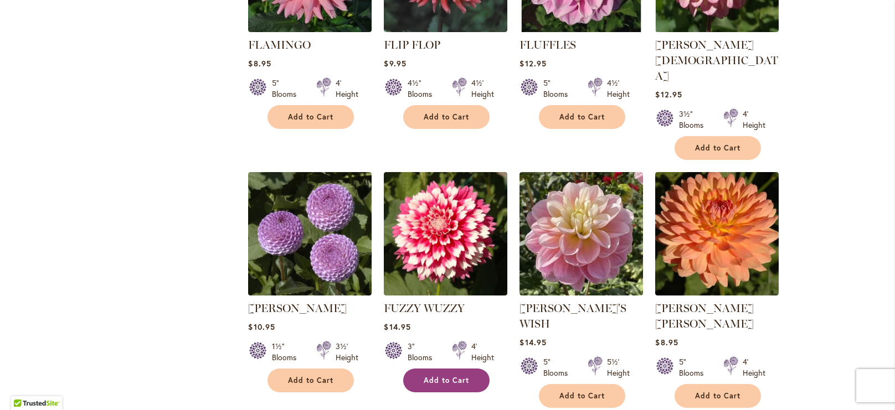
click at [481, 369] on button "Add to Cart" at bounding box center [446, 381] width 86 height 24
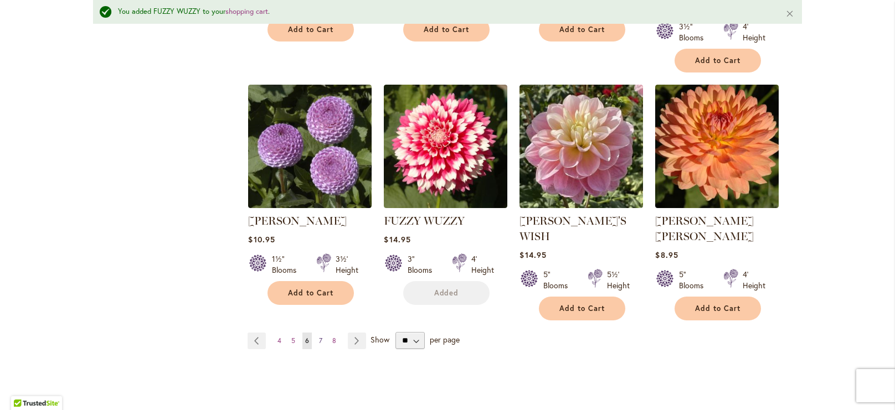
scroll to position [994, 0]
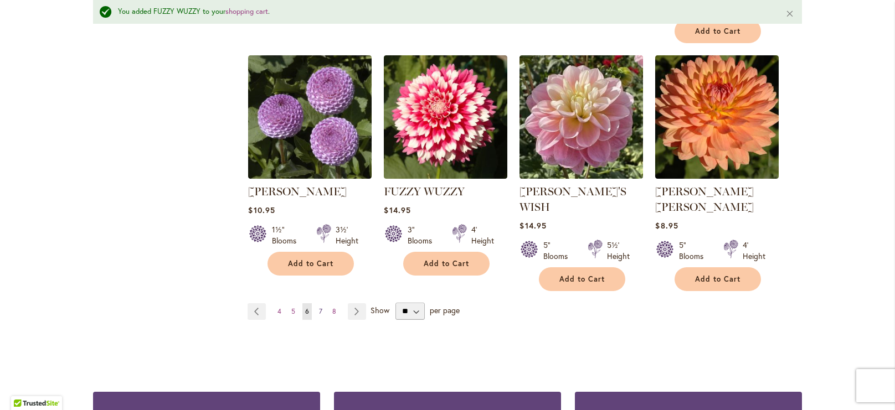
click at [320, 307] on span "7" at bounding box center [320, 311] width 3 height 8
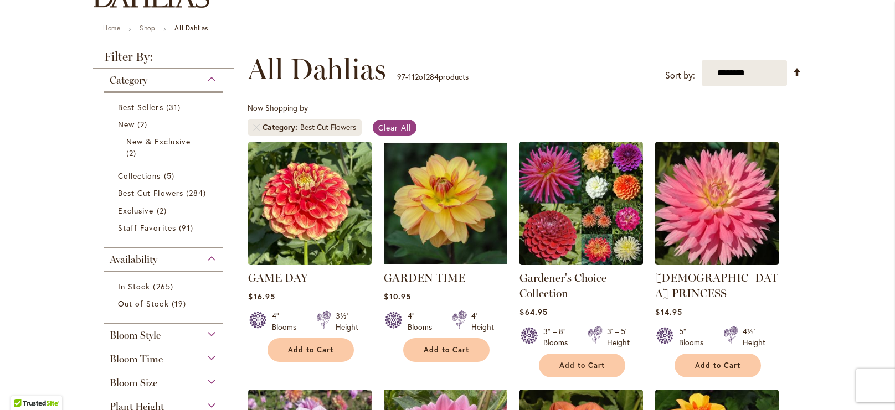
scroll to position [112, 0]
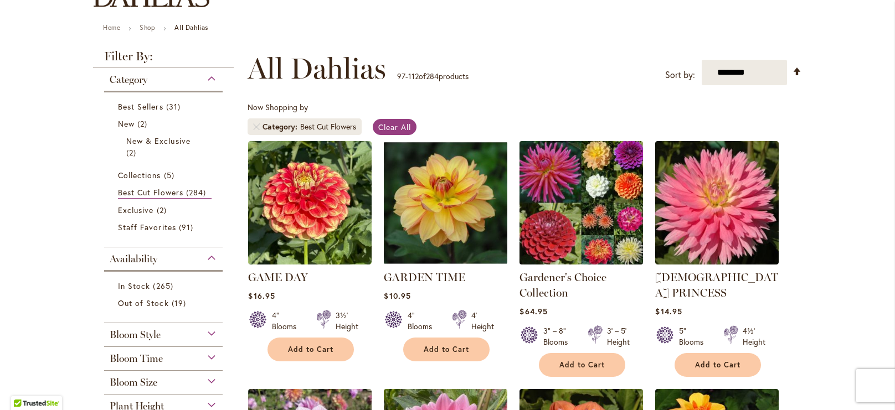
click at [598, 204] on img at bounding box center [582, 203] width 130 height 130
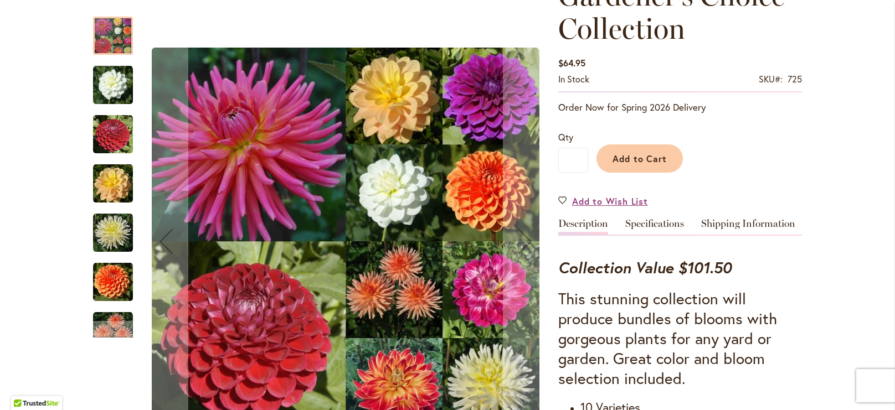
scroll to position [155, 0]
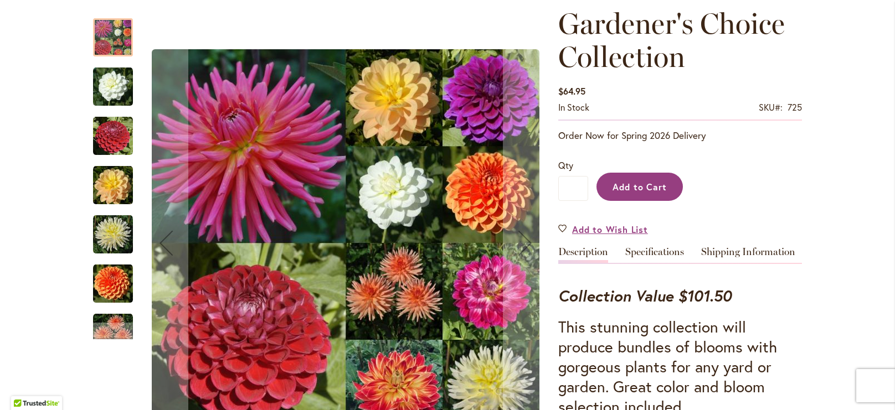
click at [665, 197] on button "Add to Cart" at bounding box center [640, 187] width 86 height 28
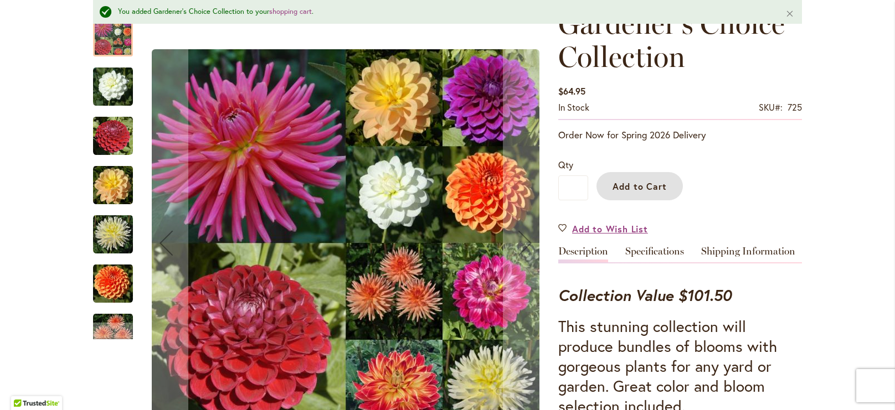
scroll to position [0, 0]
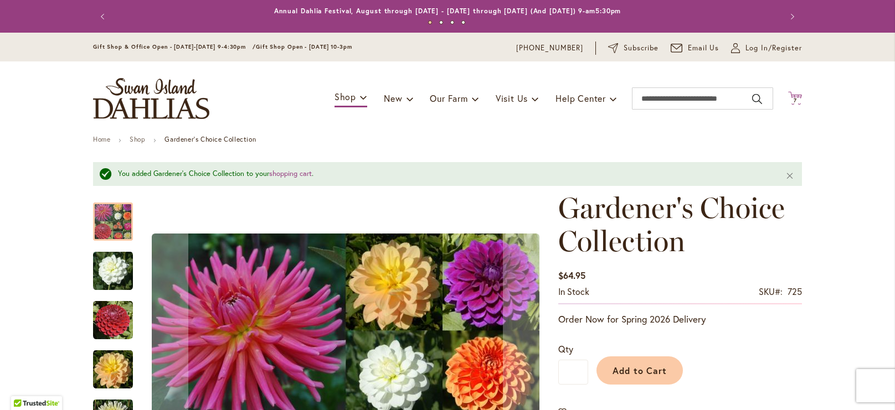
click at [799, 97] on icon "Cart .cls-1 { fill: #231f20; }" at bounding box center [795, 98] width 14 height 14
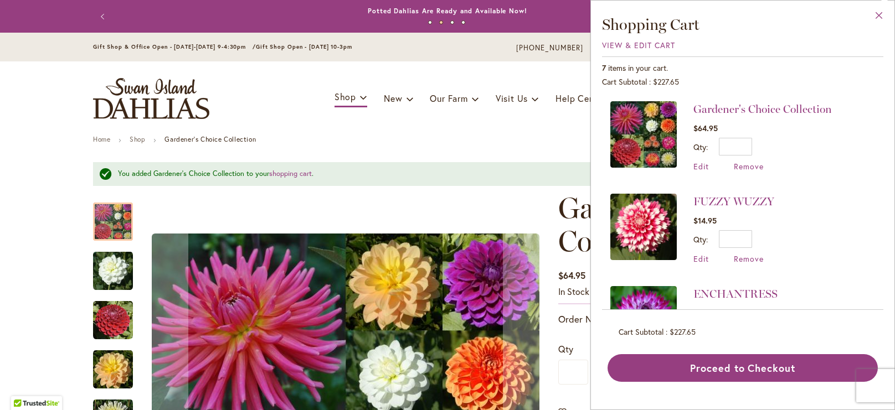
click at [881, 17] on button "Close" at bounding box center [879, 18] width 30 height 35
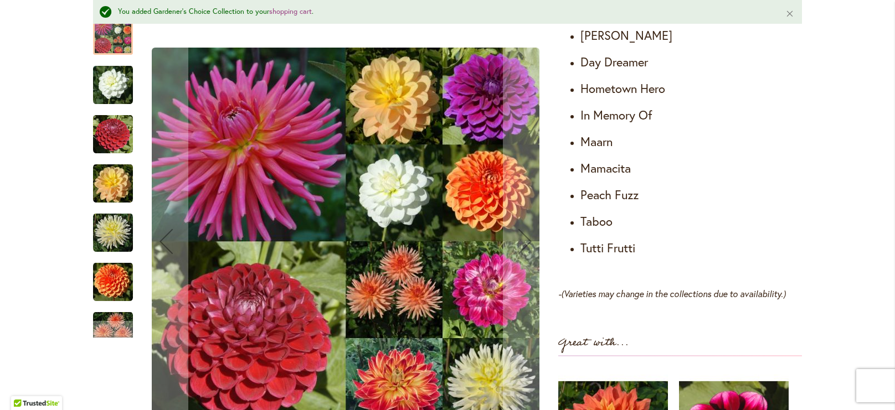
scroll to position [776, 0]
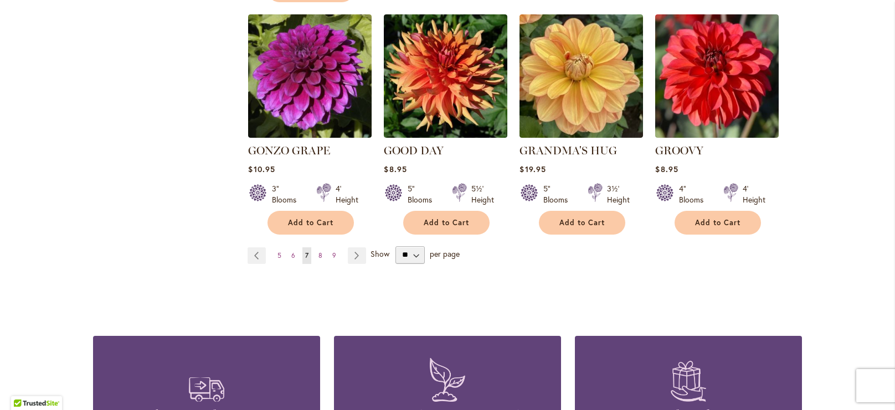
scroll to position [969, 0]
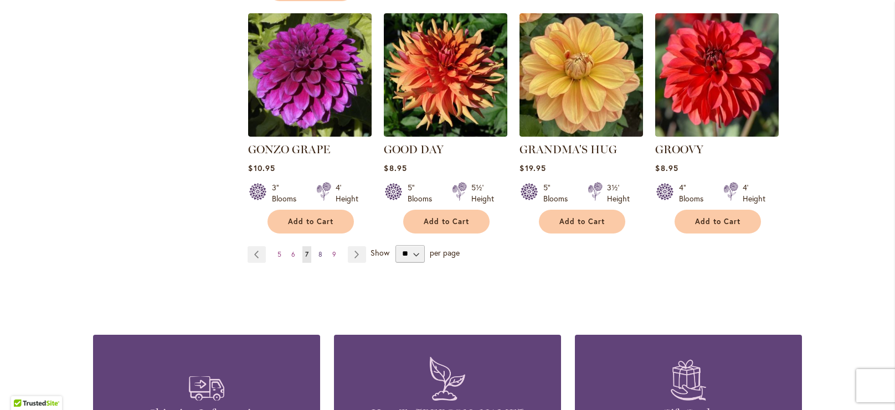
click at [319, 250] on span "8" at bounding box center [321, 254] width 4 height 8
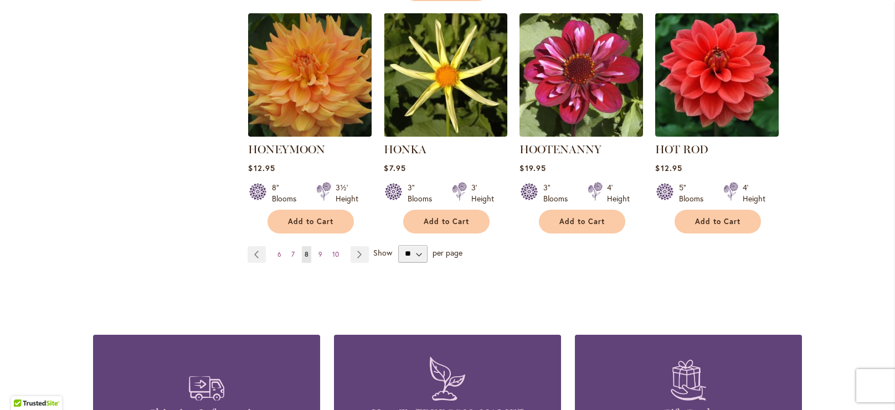
scroll to position [999, 0]
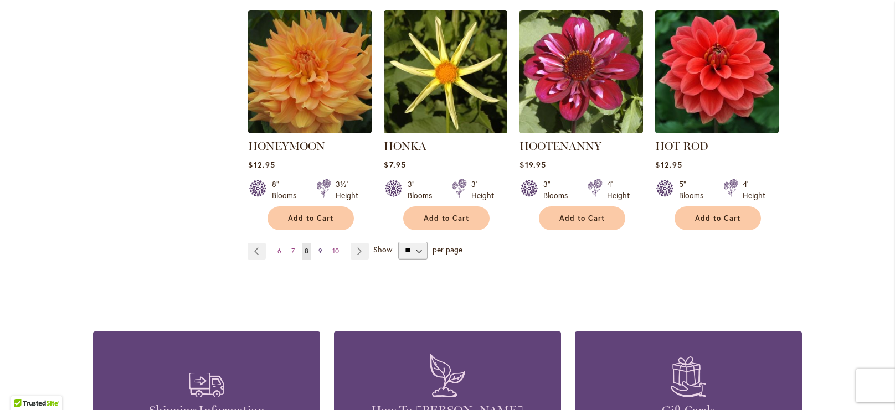
click at [322, 243] on link "Page 9" at bounding box center [320, 251] width 9 height 17
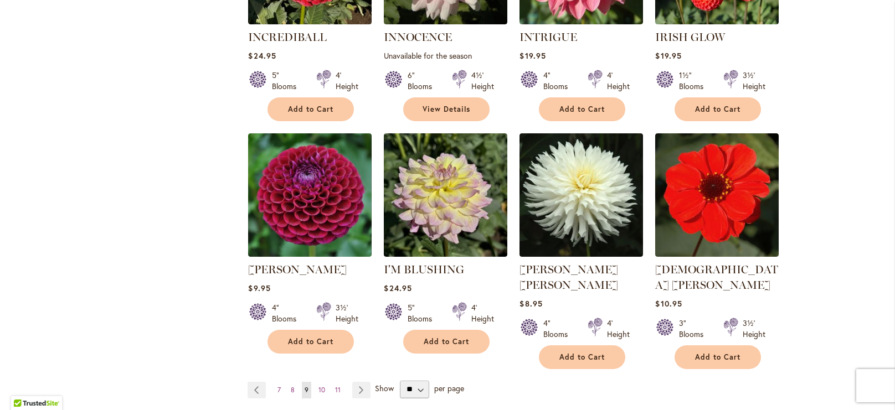
scroll to position [875, 0]
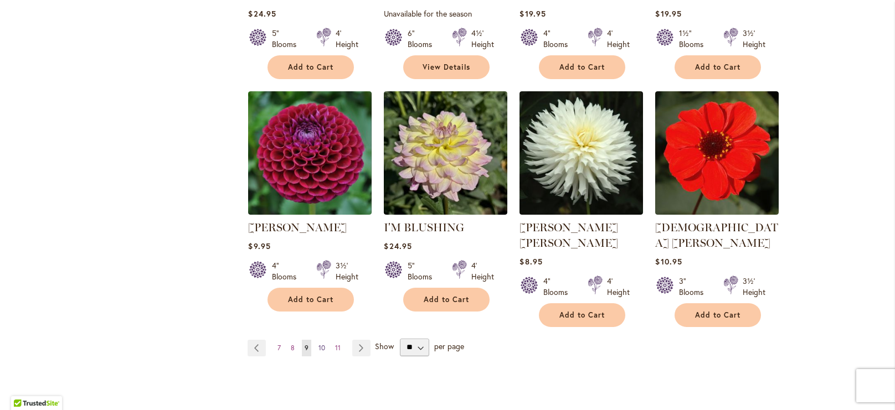
click at [320, 344] on span "10" at bounding box center [322, 348] width 7 height 8
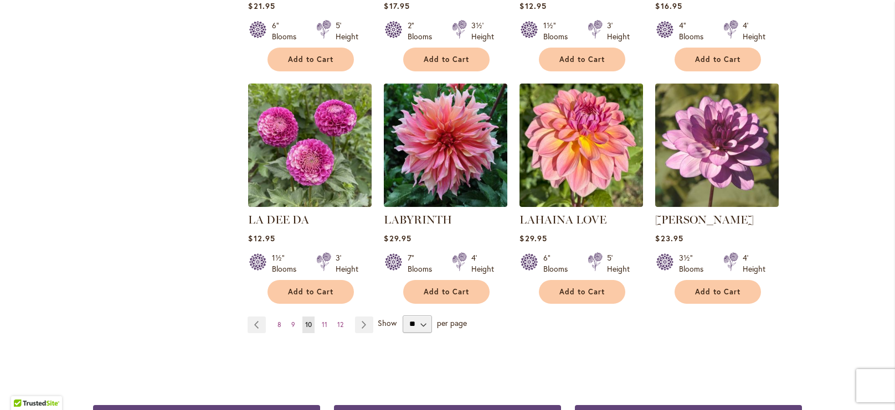
scroll to position [891, 0]
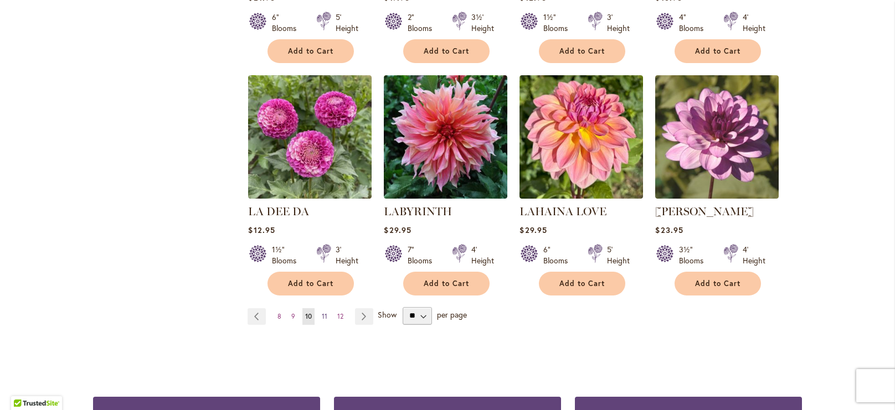
click at [326, 317] on span "11" at bounding box center [325, 316] width 6 height 8
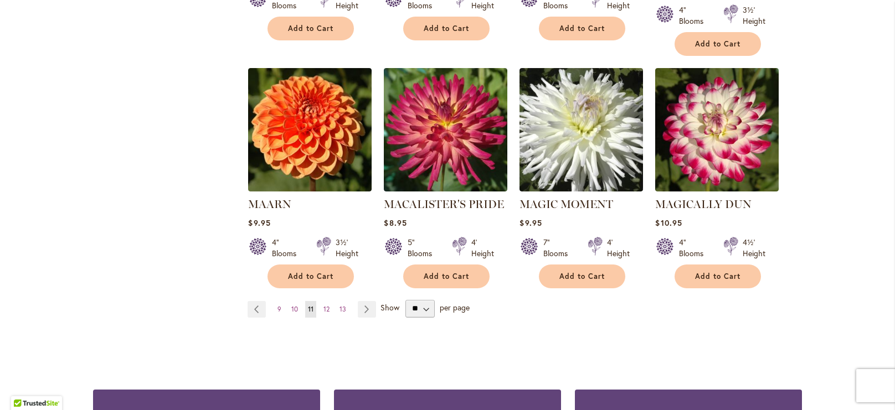
scroll to position [930, 0]
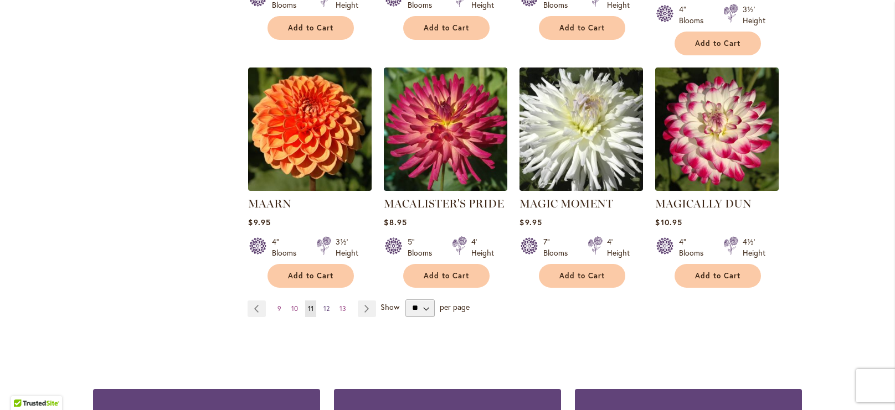
click at [322, 301] on link "Page 12" at bounding box center [327, 309] width 12 height 17
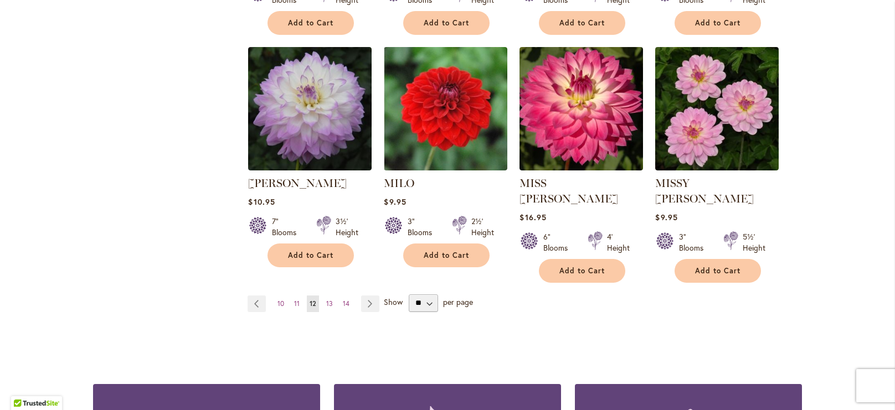
scroll to position [937, 0]
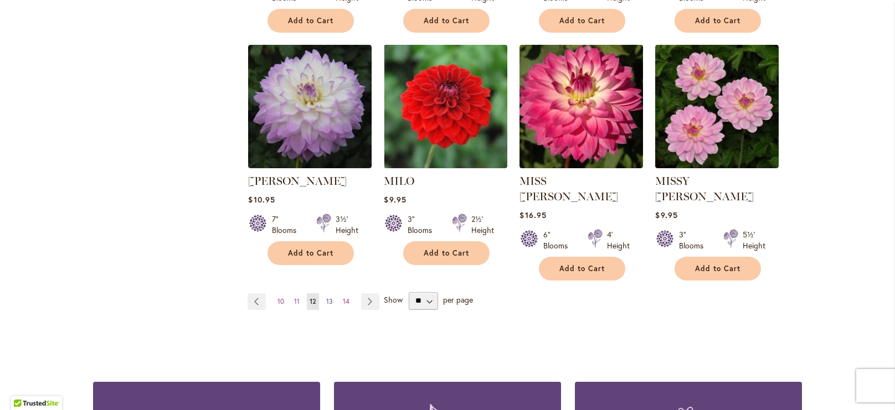
click at [331, 297] on span "13" at bounding box center [329, 301] width 7 height 8
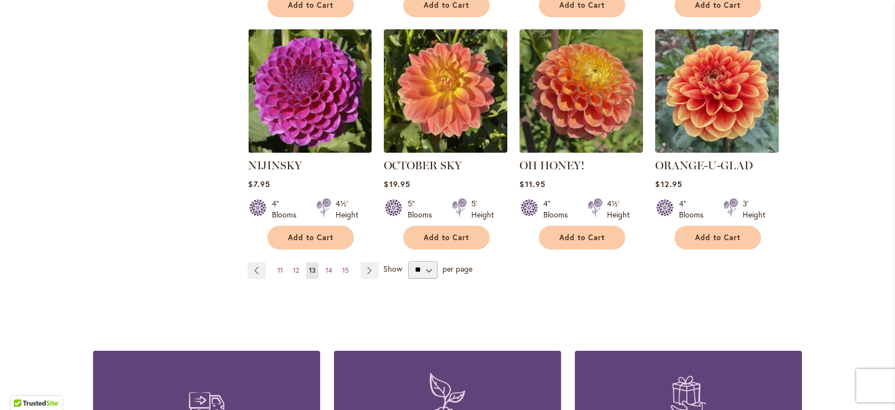
scroll to position [958, 0]
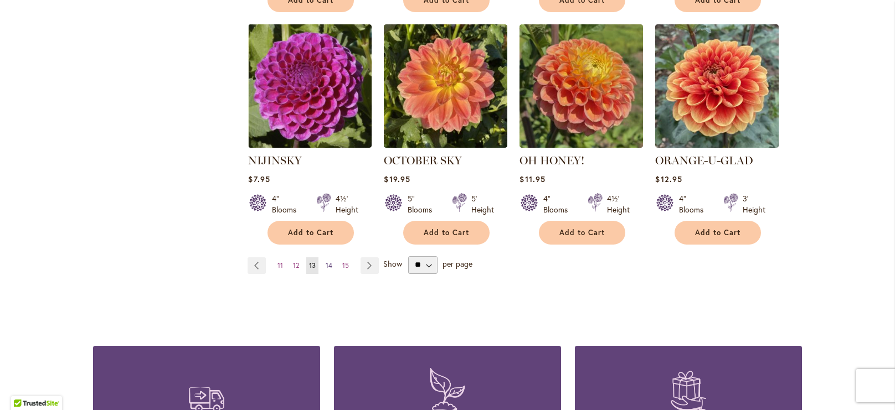
click at [329, 261] on span "14" at bounding box center [329, 265] width 7 height 8
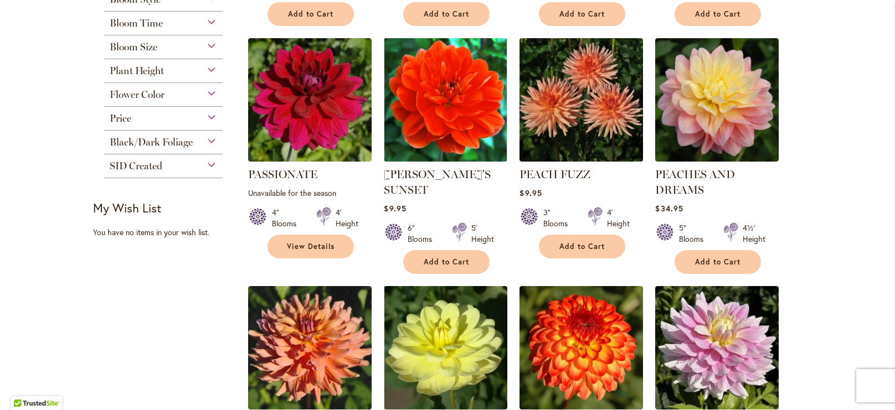
scroll to position [444, 0]
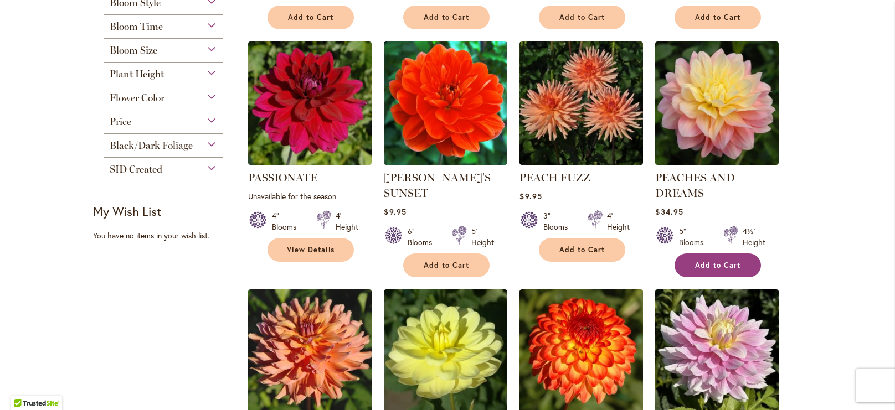
click at [746, 260] on button "Add to Cart" at bounding box center [718, 266] width 86 height 24
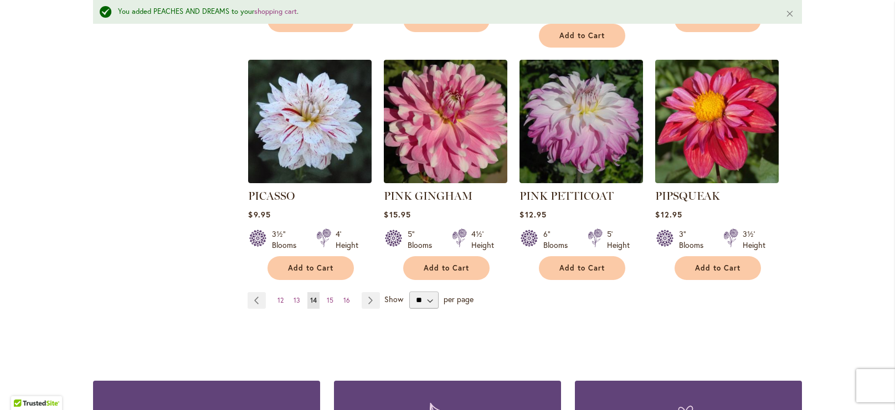
scroll to position [952, 0]
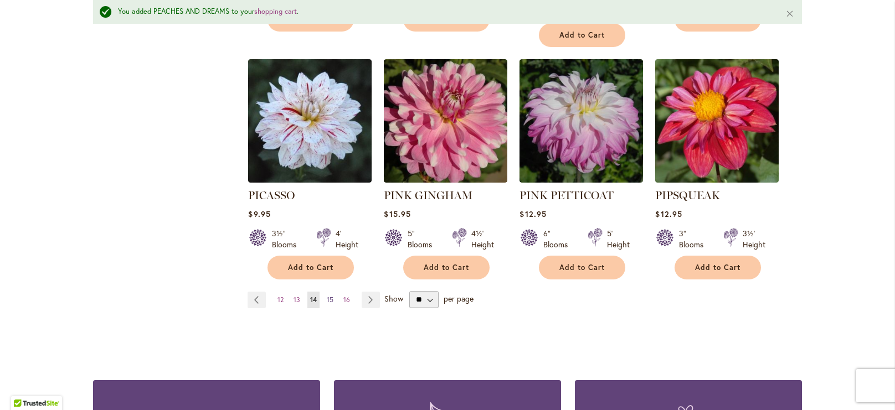
click at [329, 296] on span "15" at bounding box center [330, 300] width 7 height 8
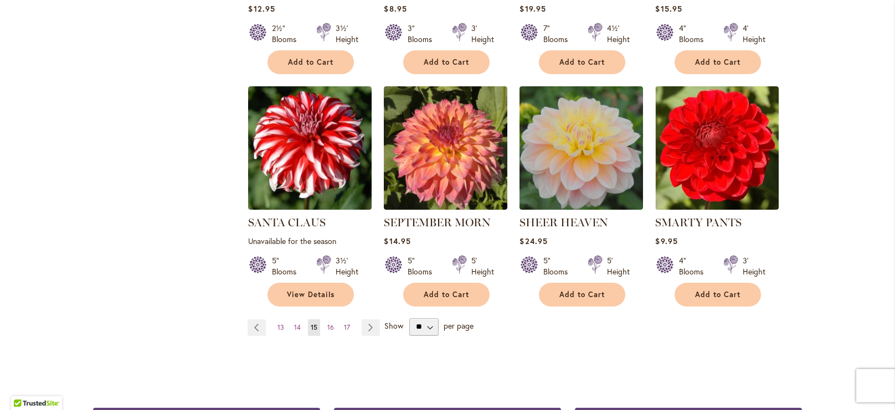
scroll to position [887, 0]
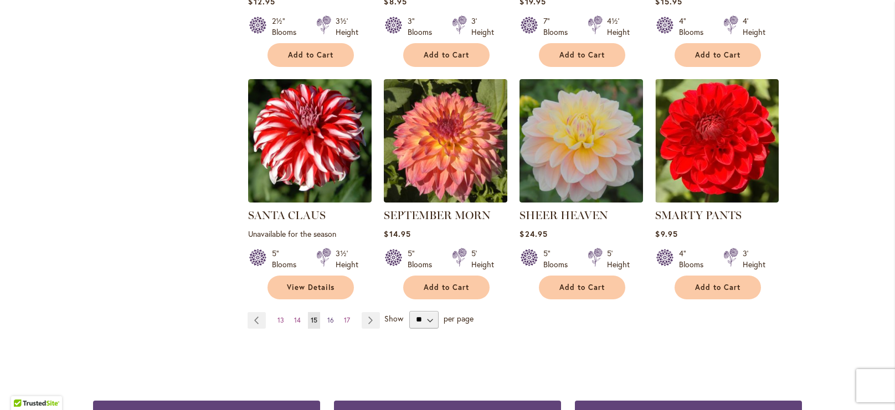
click at [331, 321] on span "16" at bounding box center [330, 320] width 7 height 8
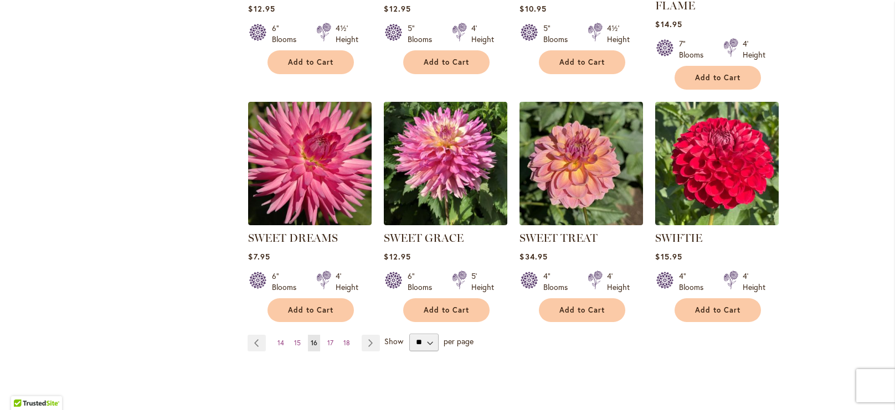
scroll to position [903, 0]
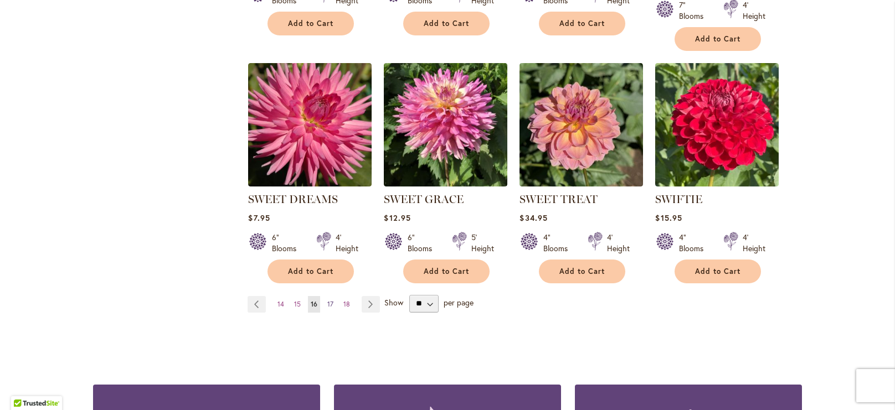
click at [331, 305] on span "17" at bounding box center [330, 304] width 6 height 8
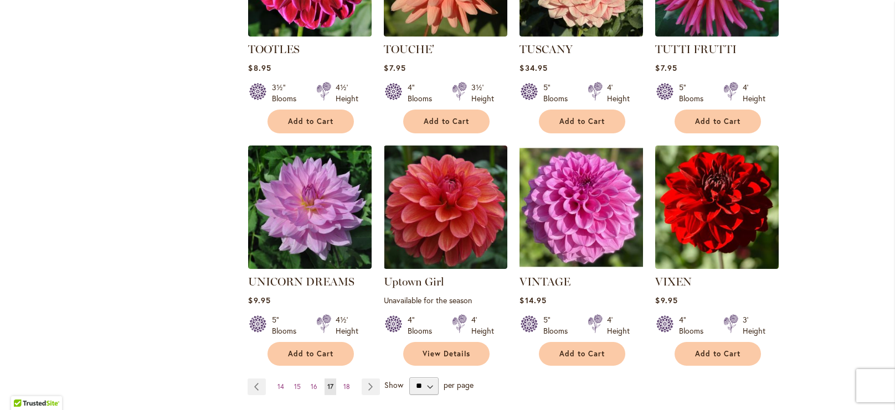
scroll to position [836, 0]
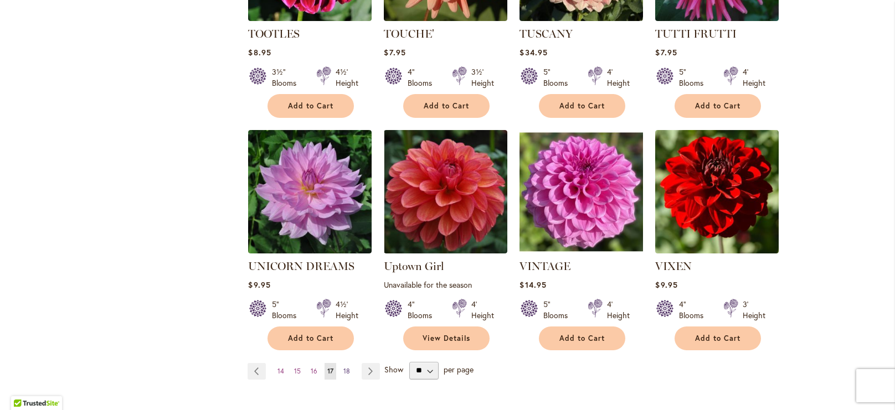
click at [347, 367] on span "18" at bounding box center [346, 371] width 7 height 8
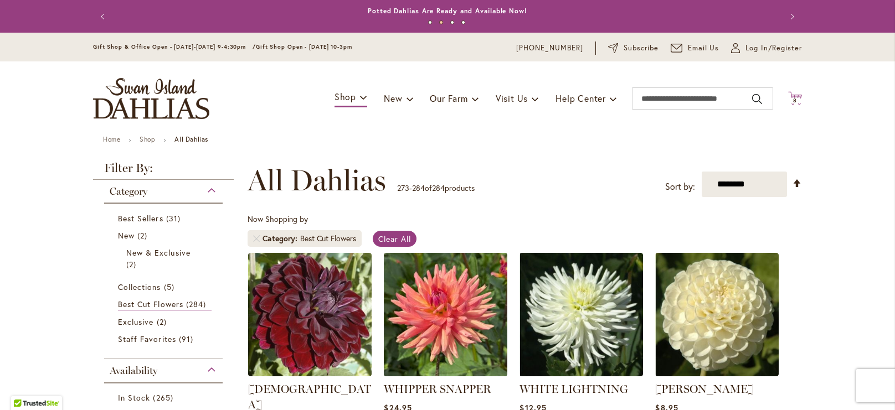
click at [795, 97] on icon "Cart .cls-1 { fill: #231f20; }" at bounding box center [795, 98] width 14 height 14
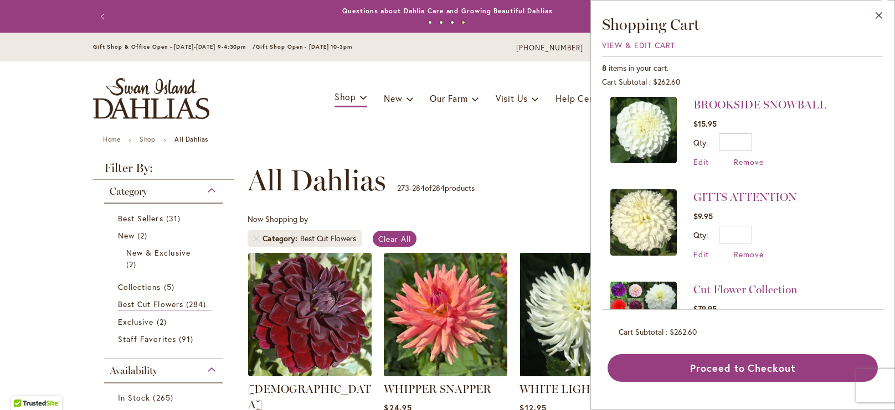
scroll to position [468, 0]
click at [749, 199] on link "GITTS ATTENTION" at bounding box center [746, 196] width 104 height 13
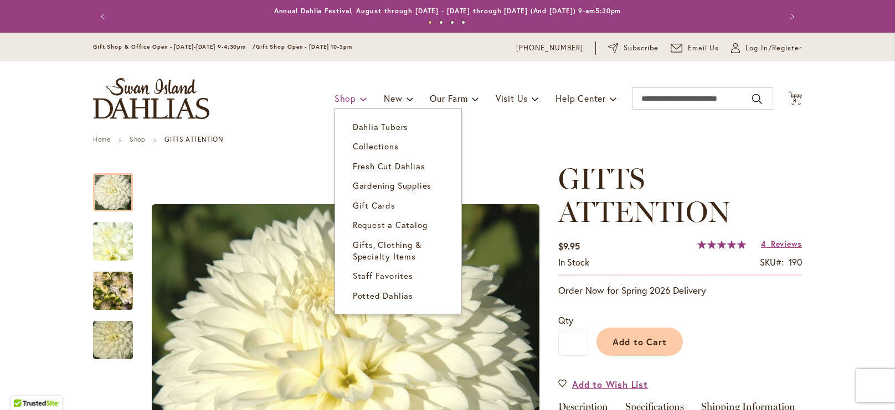
click at [356, 99] on link "Shop" at bounding box center [351, 98] width 33 height 21
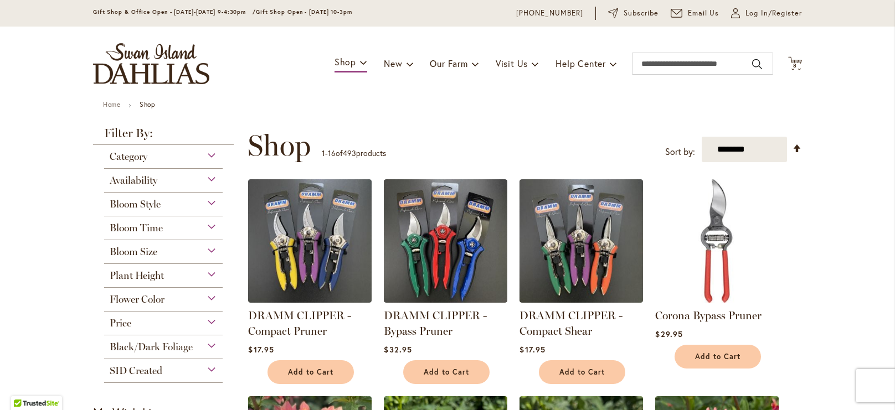
scroll to position [32, 0]
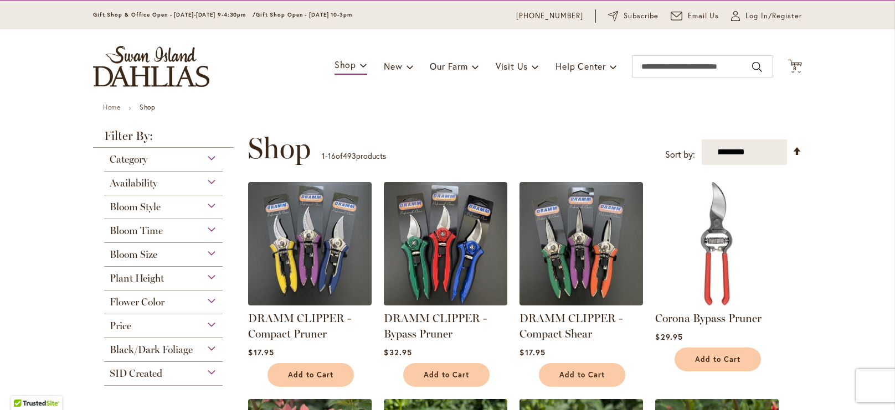
click at [144, 161] on span "Category" at bounding box center [129, 159] width 38 height 12
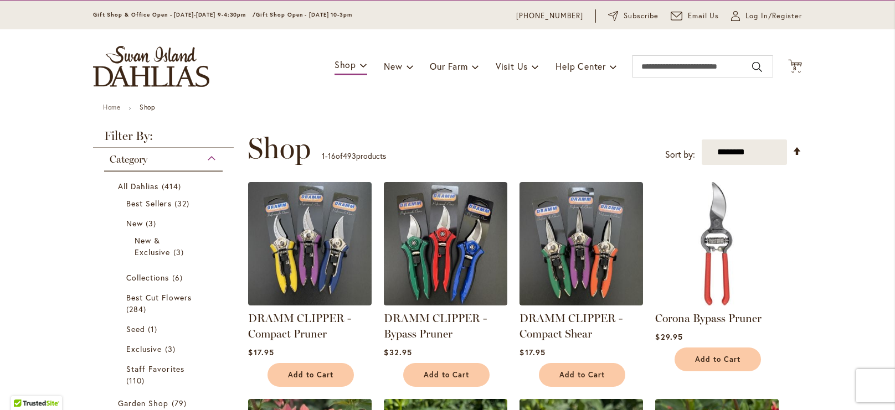
scroll to position [179, 0]
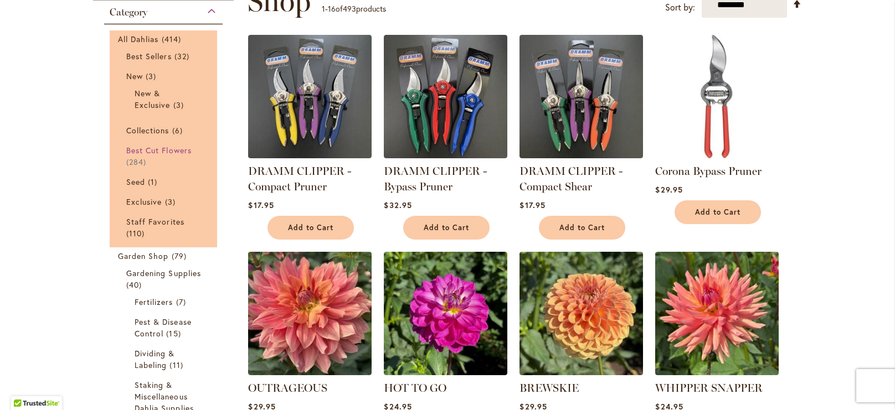
click at [165, 147] on span "Best Cut Flowers" at bounding box center [158, 150] width 65 height 11
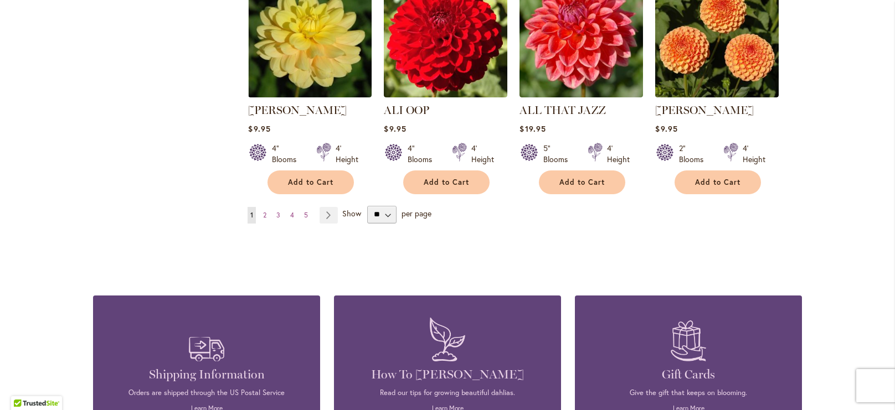
scroll to position [977, 0]
click at [294, 214] on span "4" at bounding box center [292, 215] width 4 height 8
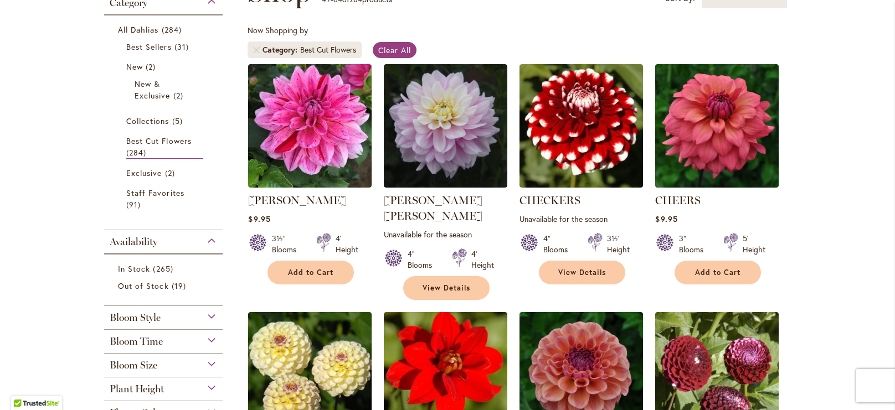
scroll to position [187, 0]
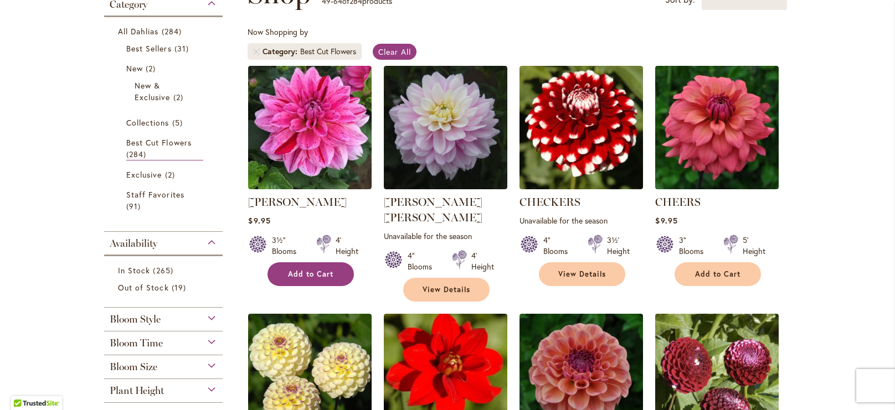
click at [334, 273] on button "Add to Cart" at bounding box center [311, 275] width 86 height 24
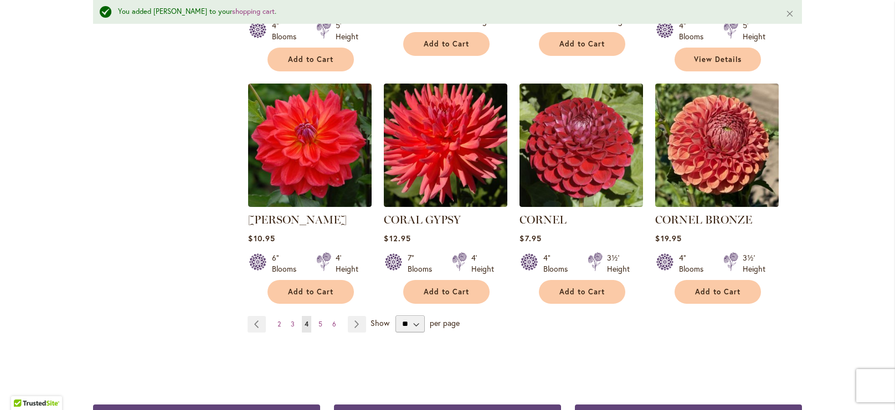
scroll to position [941, 0]
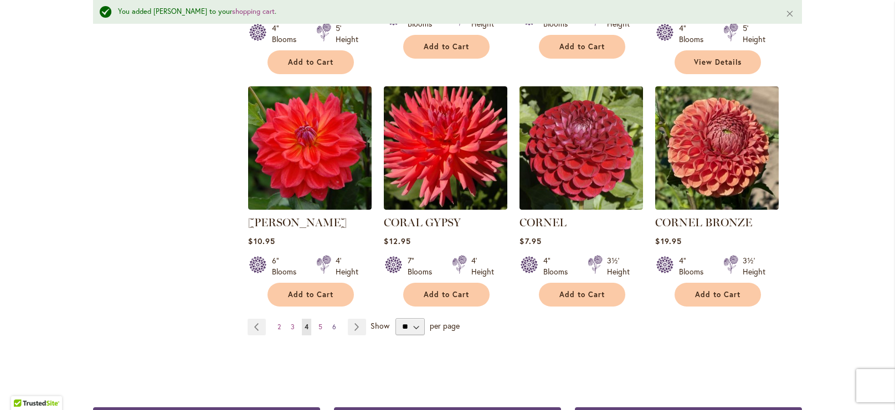
click at [331, 319] on link "Page 6" at bounding box center [334, 327] width 9 height 17
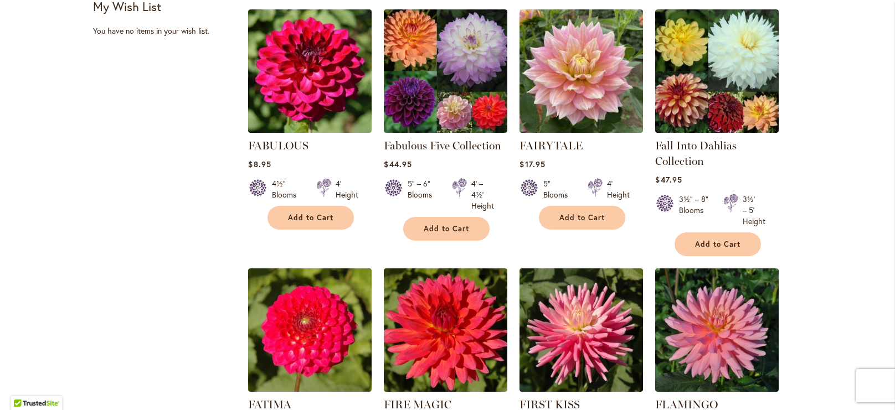
scroll to position [721, 0]
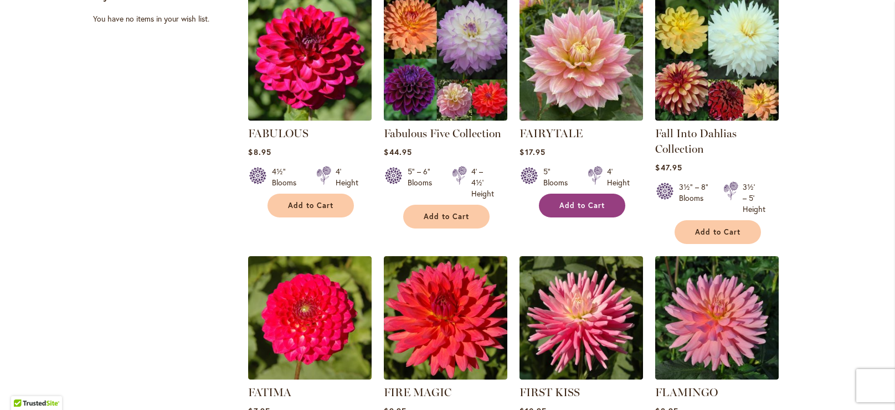
click at [617, 205] on button "Add to Cart" at bounding box center [582, 206] width 86 height 24
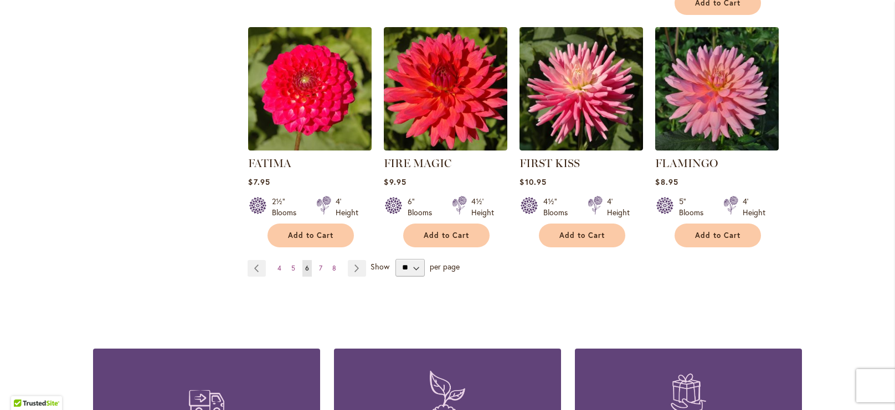
scroll to position [997, 0]
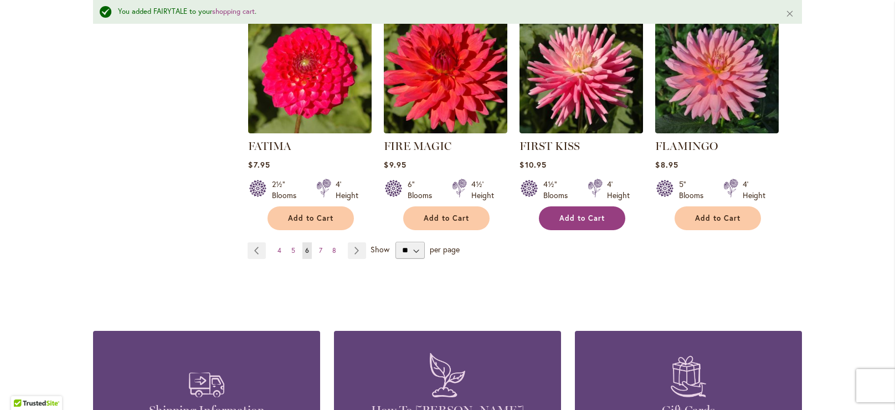
click at [589, 216] on span "Add to Cart" at bounding box center [581, 218] width 45 height 9
click at [317, 252] on link "Page 7" at bounding box center [320, 251] width 9 height 17
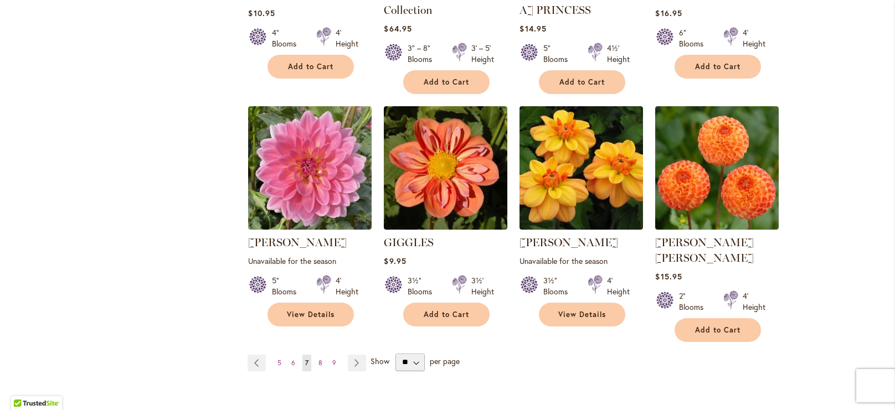
scroll to position [910, 0]
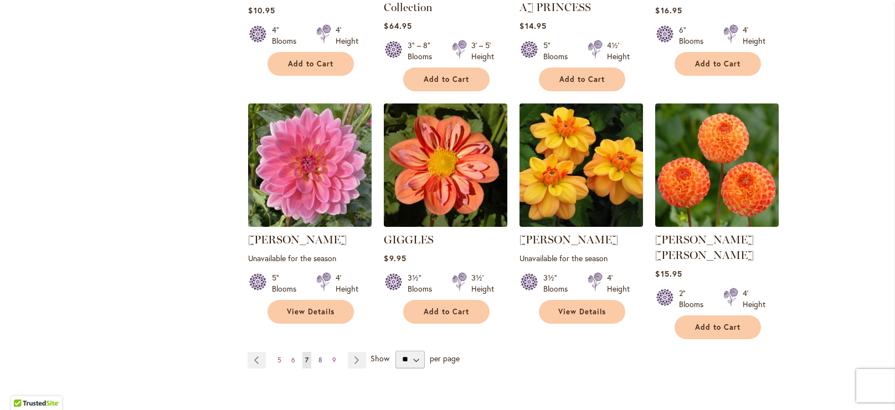
click at [319, 356] on span "8" at bounding box center [321, 360] width 4 height 8
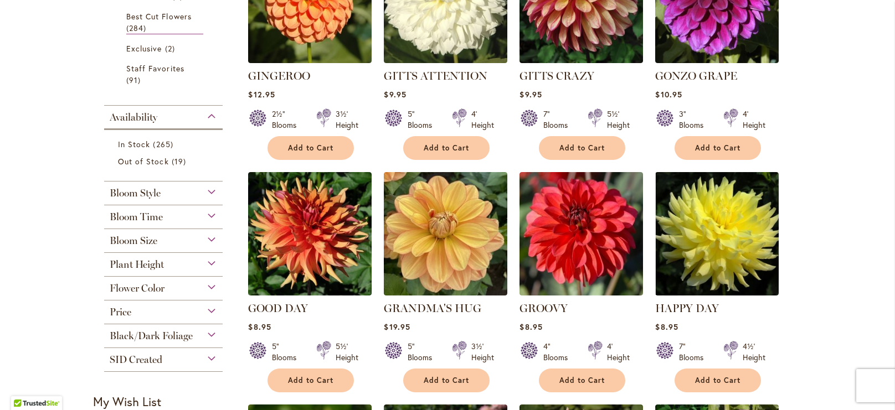
scroll to position [322, 0]
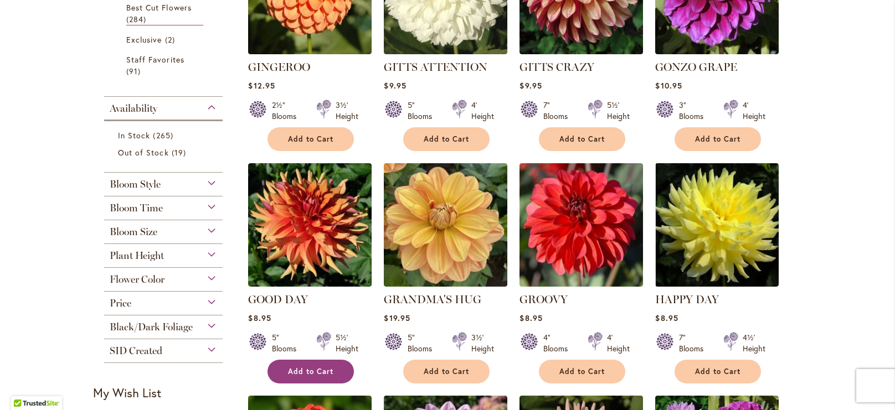
click at [331, 369] on span "Add to Cart" at bounding box center [310, 371] width 45 height 9
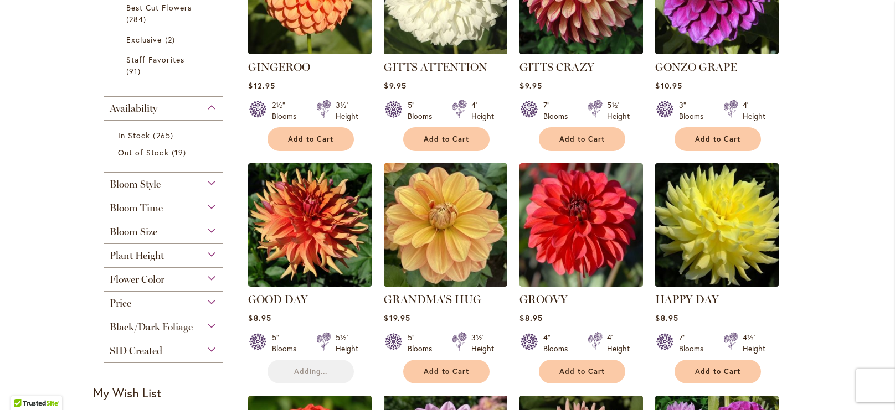
scroll to position [0, 0]
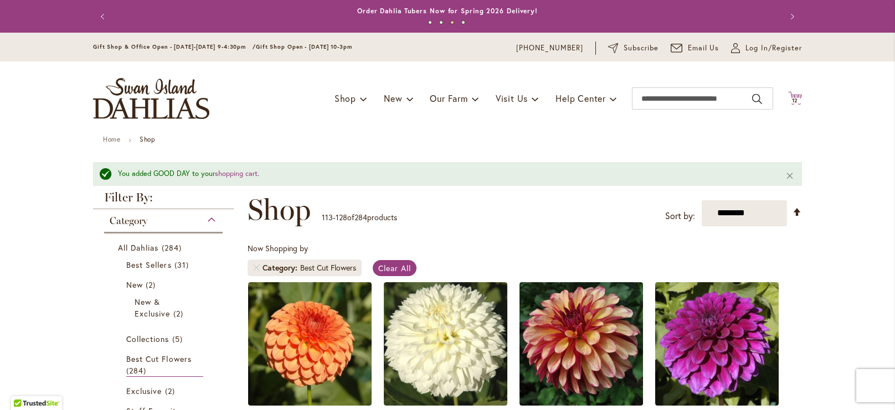
click at [794, 102] on span "12" at bounding box center [795, 100] width 7 height 7
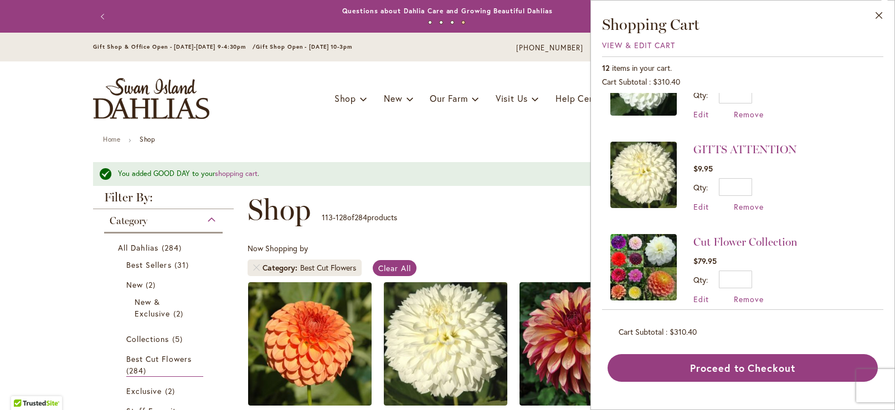
scroll to position [894, 0]
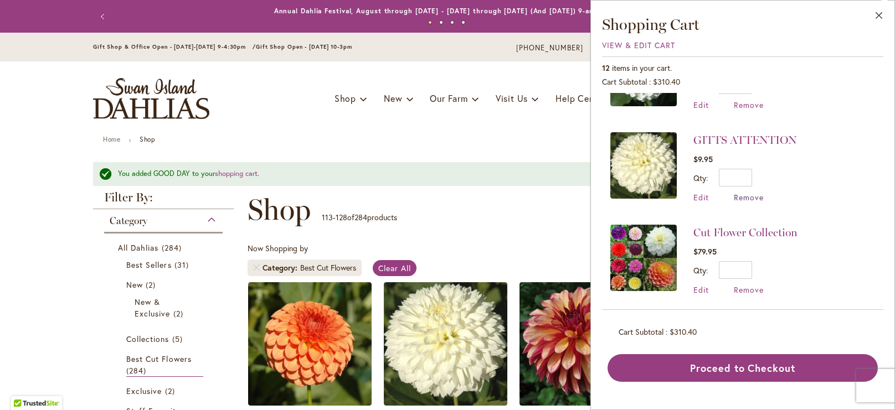
click at [754, 199] on span "Remove" at bounding box center [749, 197] width 30 height 11
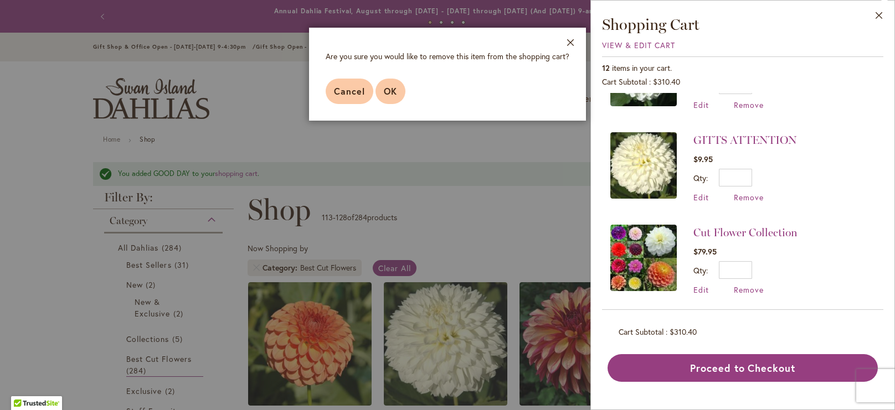
click at [382, 89] on button "OK" at bounding box center [391, 91] width 30 height 25
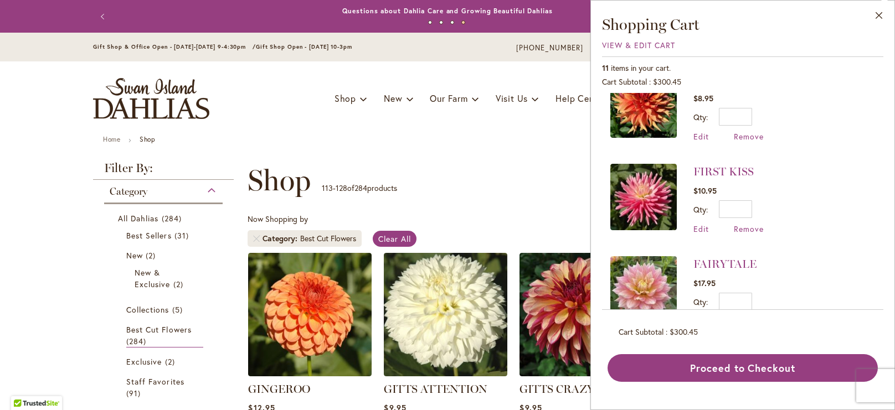
scroll to position [29, 0]
click at [738, 229] on span "Remove" at bounding box center [749, 229] width 30 height 11
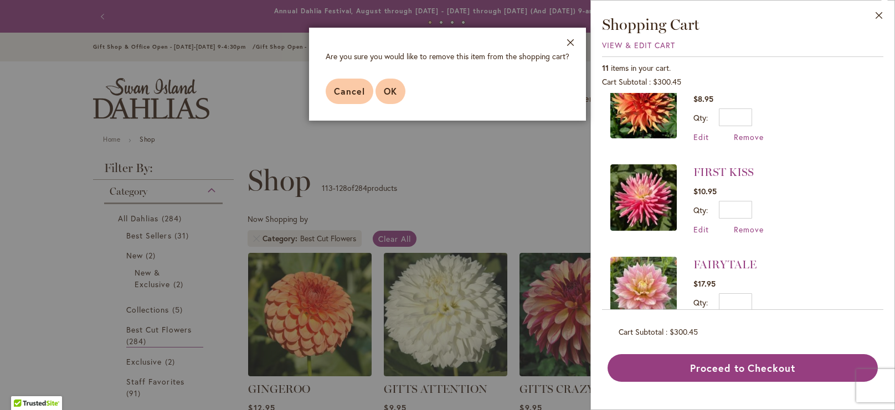
click at [384, 88] on span "OK" at bounding box center [390, 91] width 13 height 12
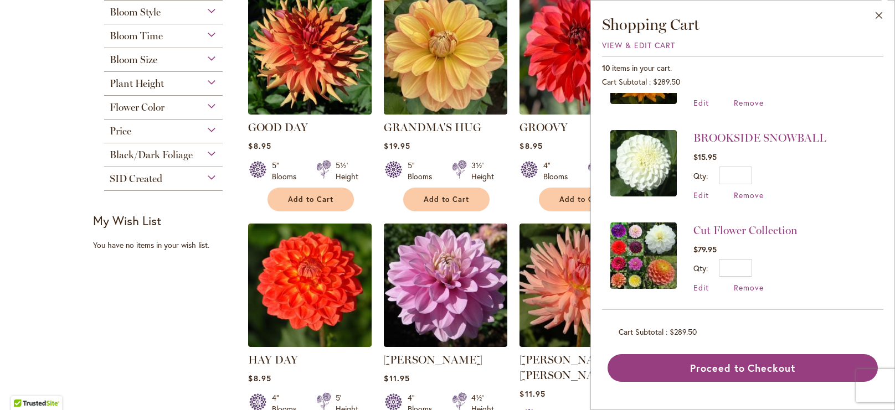
scroll to position [502, 0]
